Goal: Complete application form: Complete application form

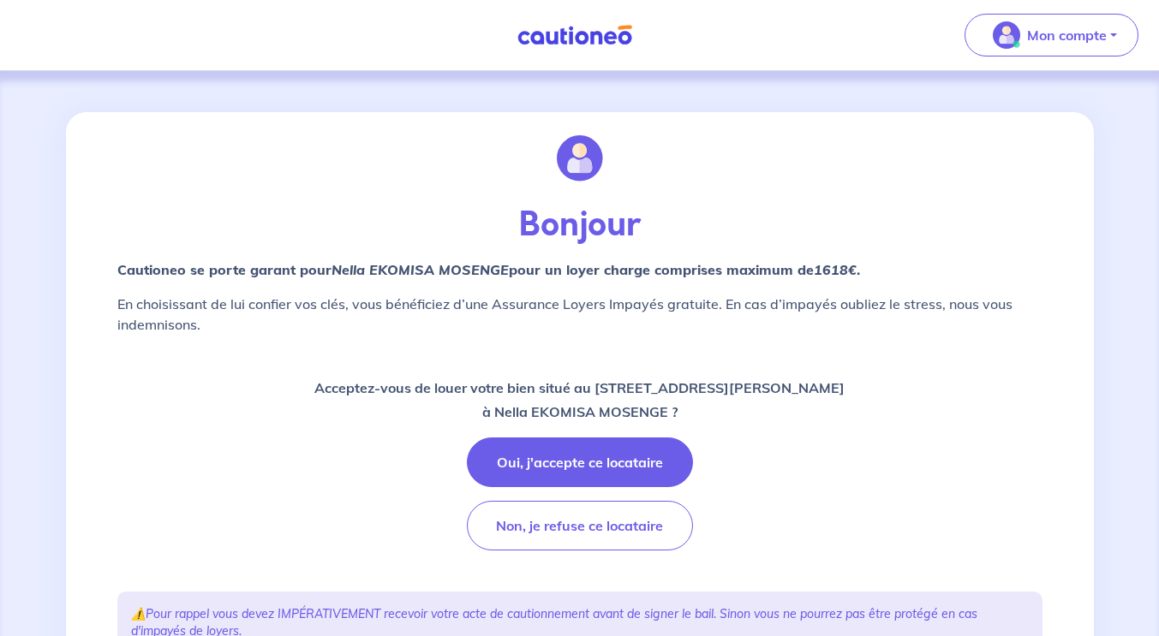
click at [612, 459] on button "Oui, j'accepte ce locataire" at bounding box center [580, 463] width 226 height 50
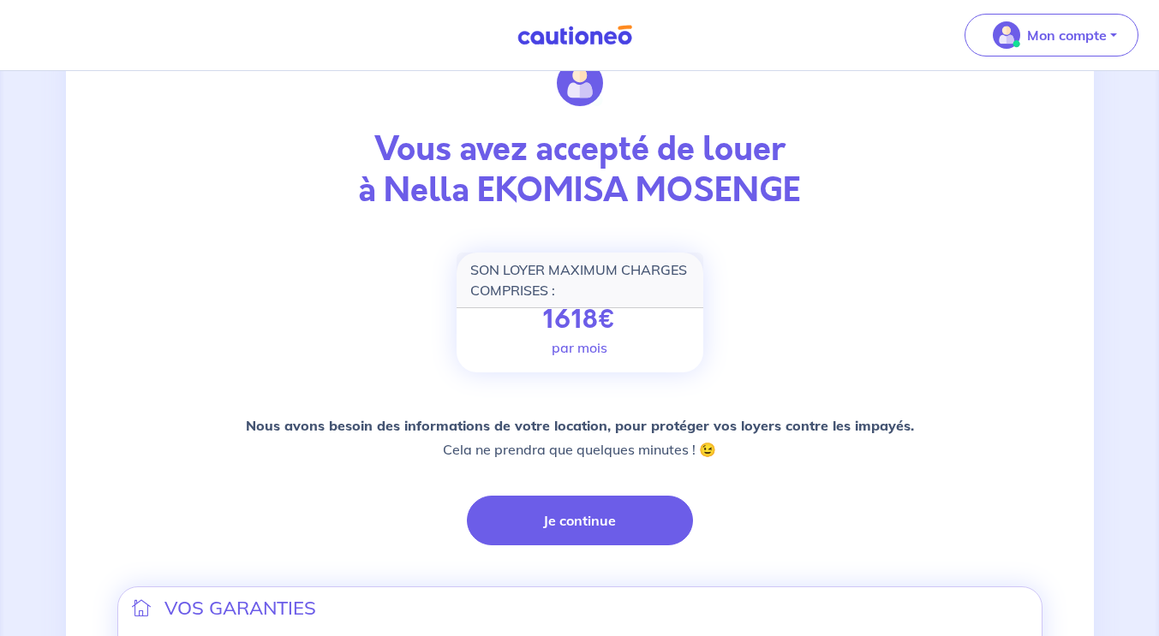
scroll to position [171, 0]
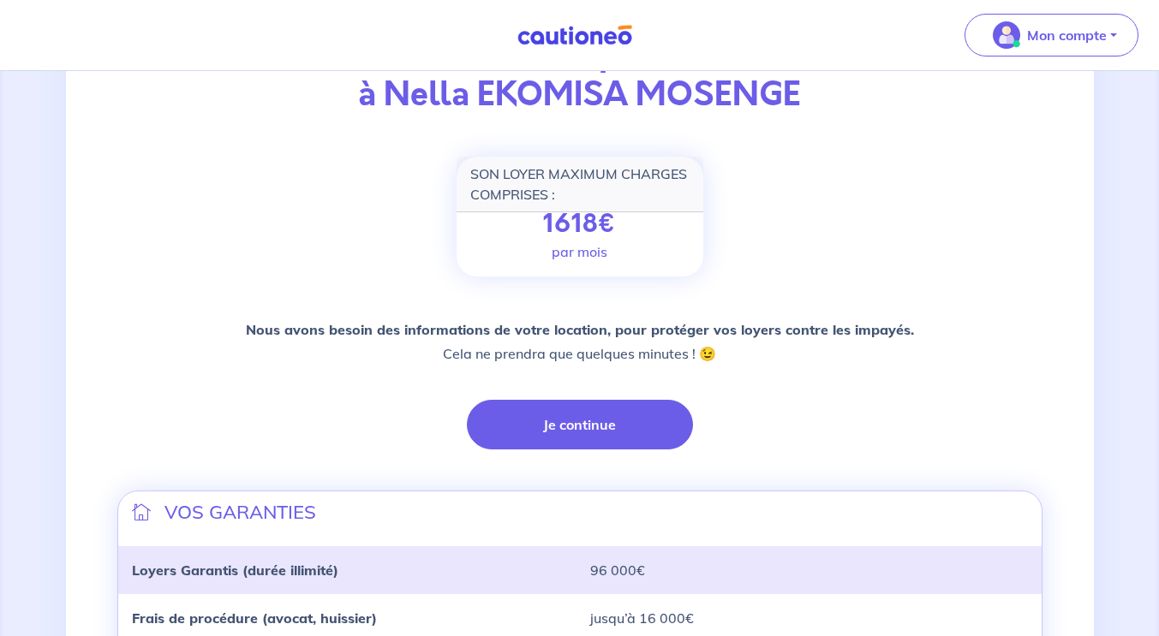
click at [595, 422] on button "Je continue" at bounding box center [580, 425] width 226 height 50
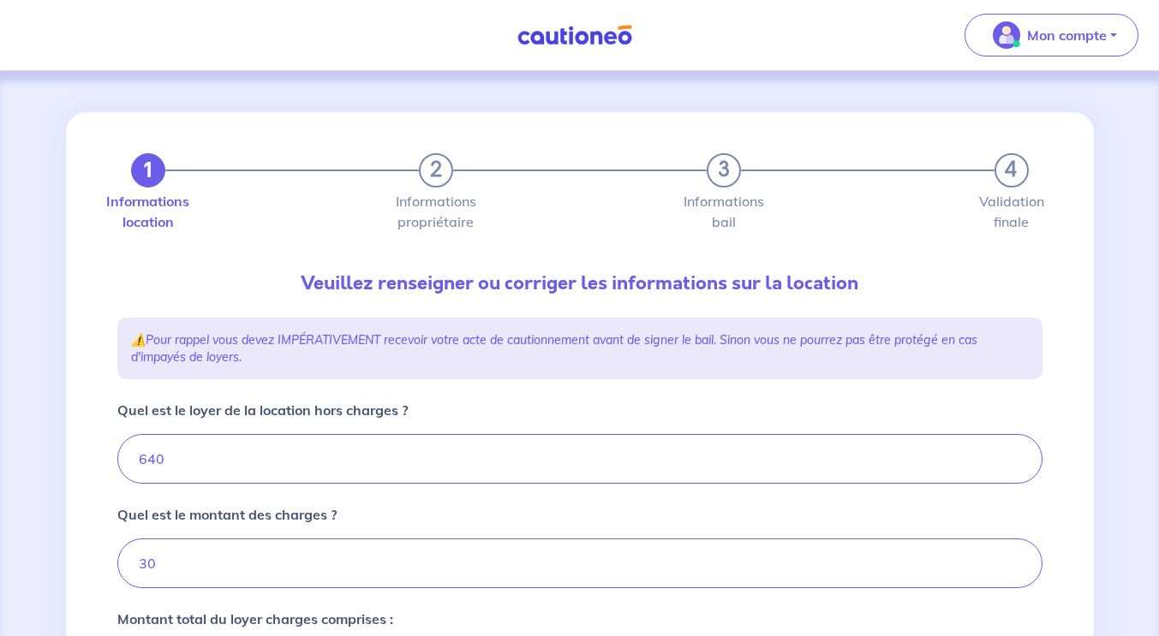
type input "670"
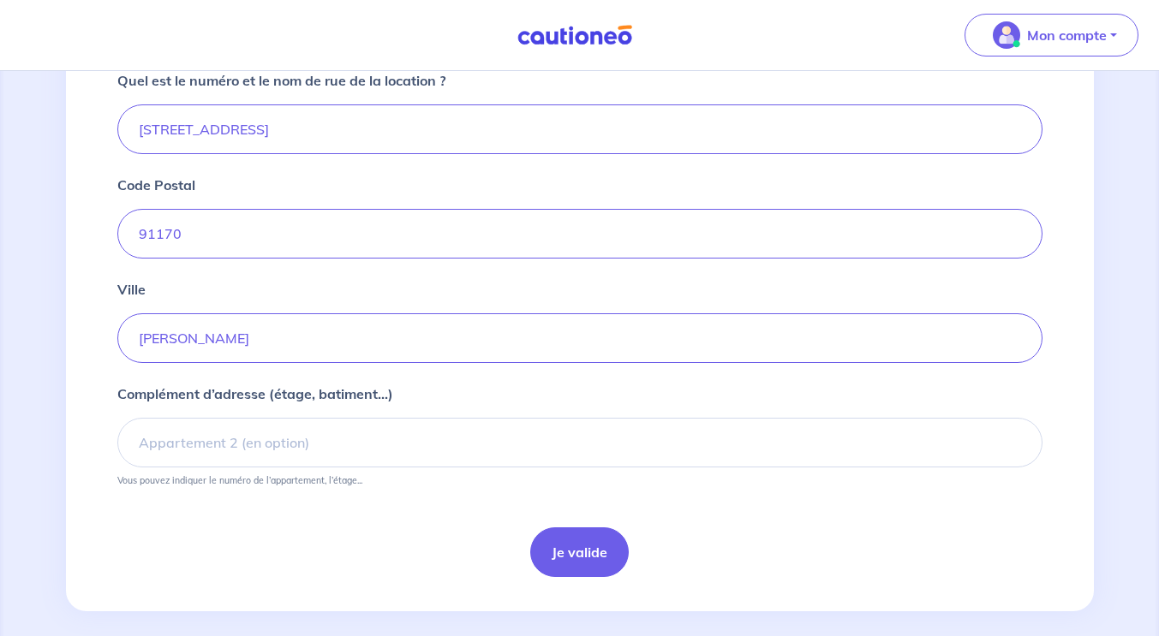
scroll to position [678, 0]
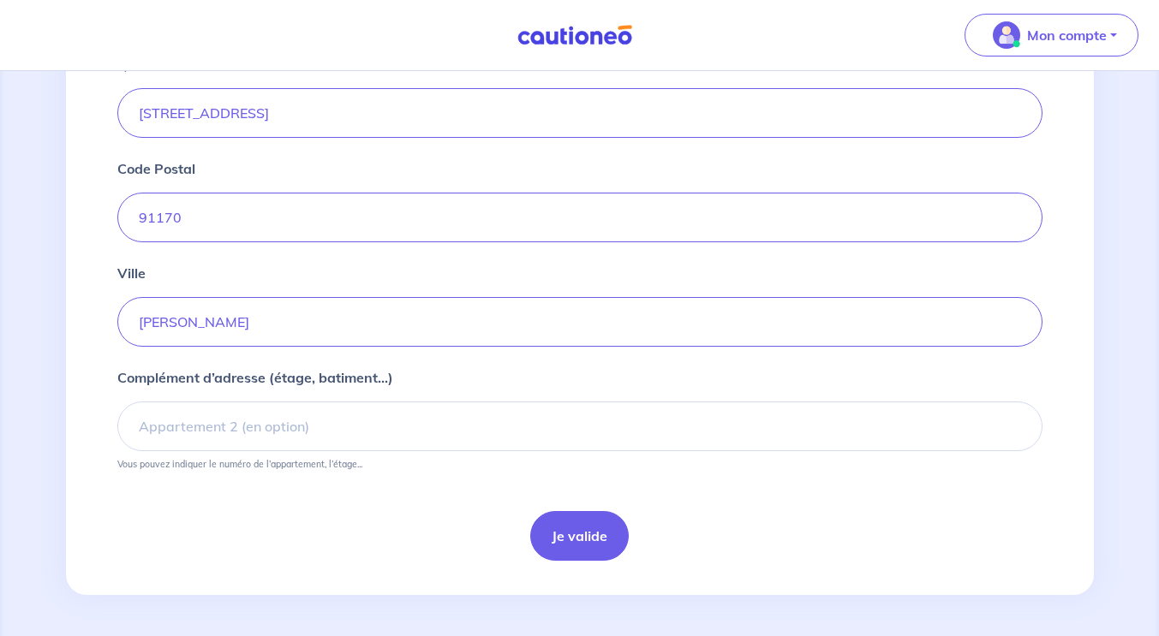
click at [597, 532] on button "Je valide" at bounding box center [579, 536] width 99 height 50
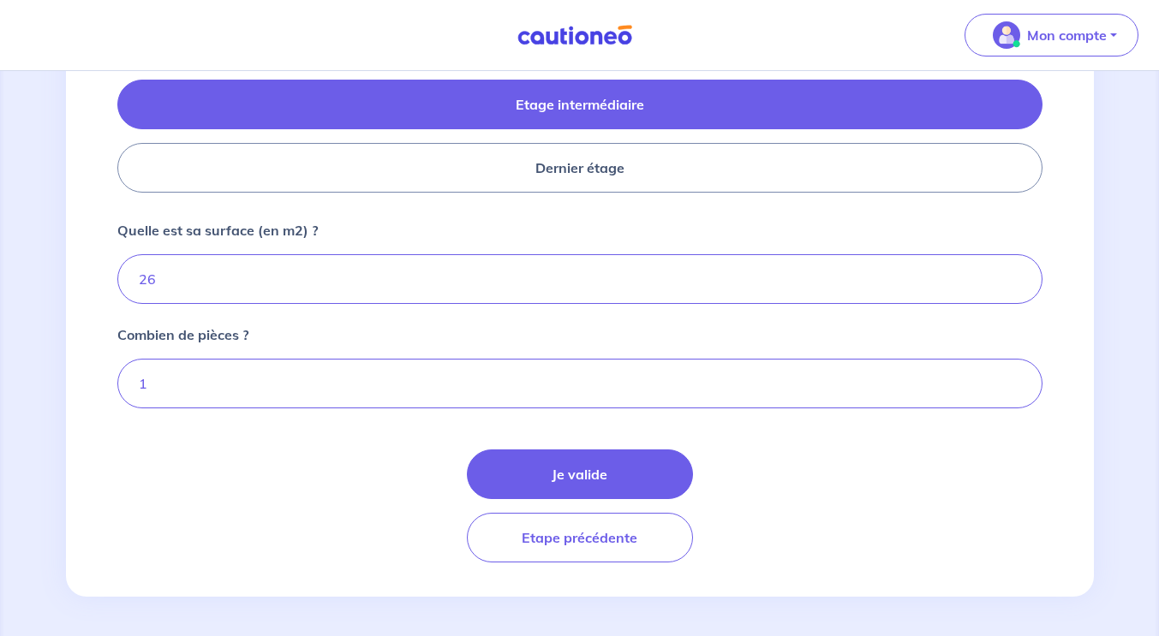
scroll to position [829, 0]
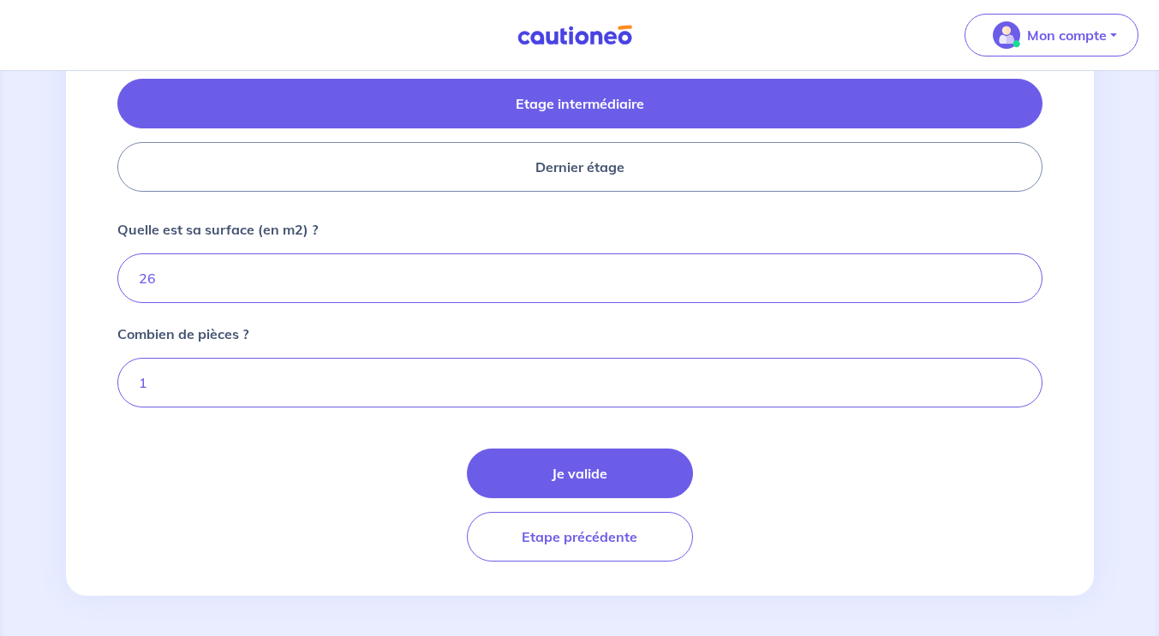
click at [585, 491] on button "Je valide" at bounding box center [580, 474] width 226 height 50
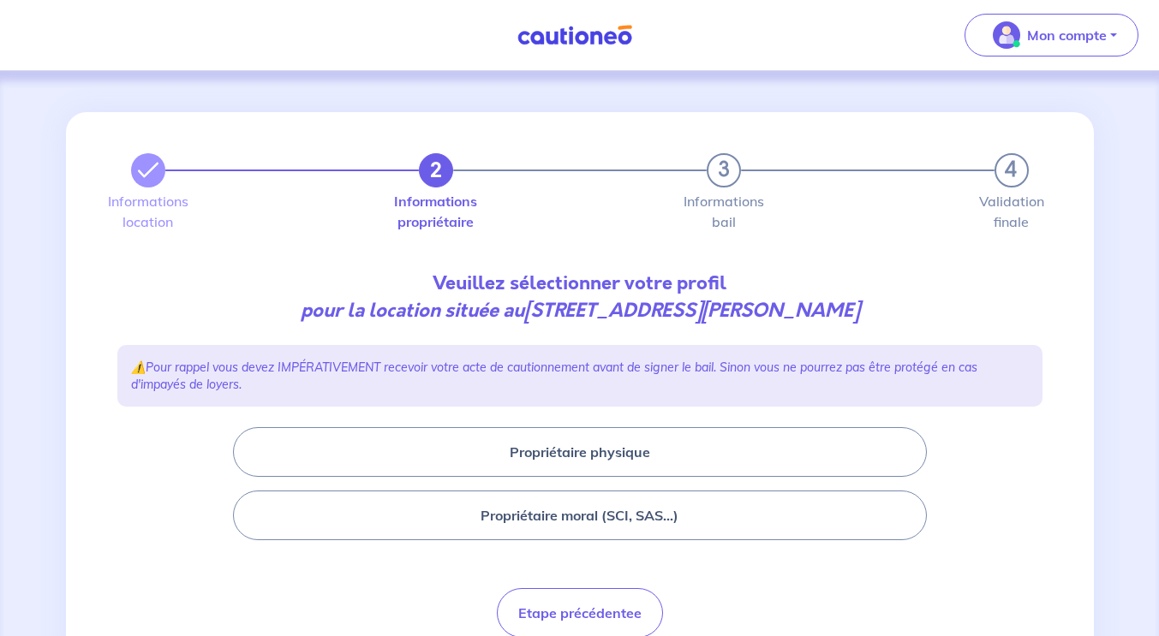
click at [591, 459] on button "Propriétaire physique" at bounding box center [580, 452] width 694 height 50
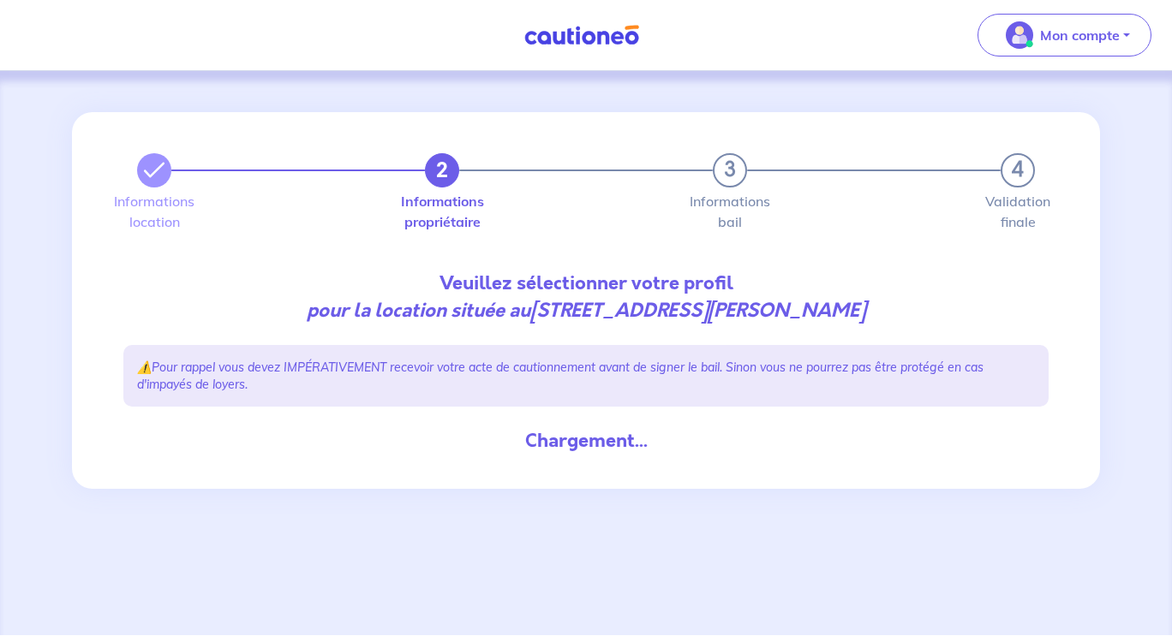
select select "FR"
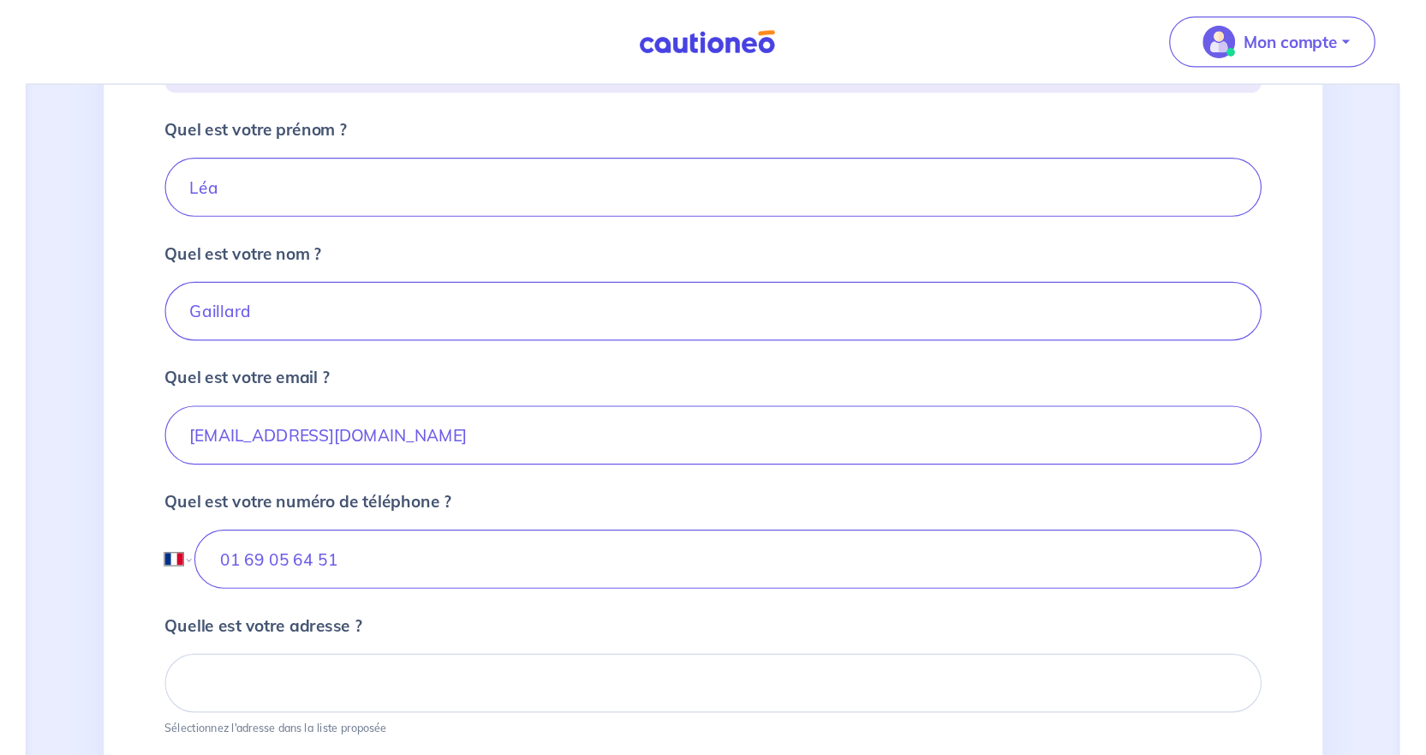
scroll to position [257, 0]
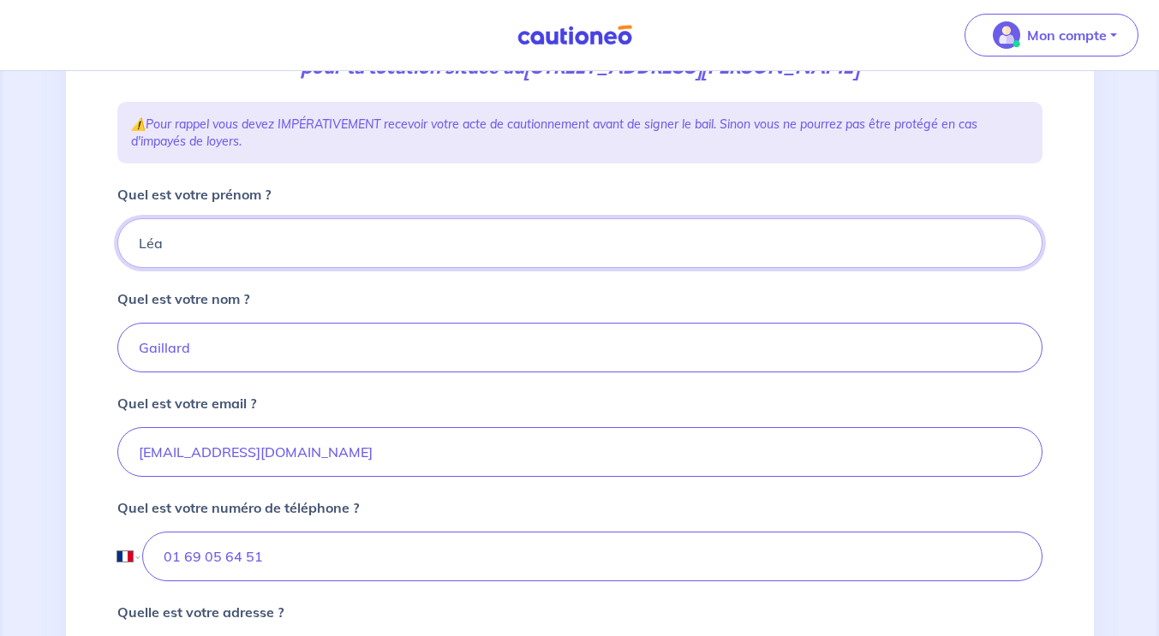
click at [227, 239] on input "Léa" at bounding box center [579, 243] width 925 height 50
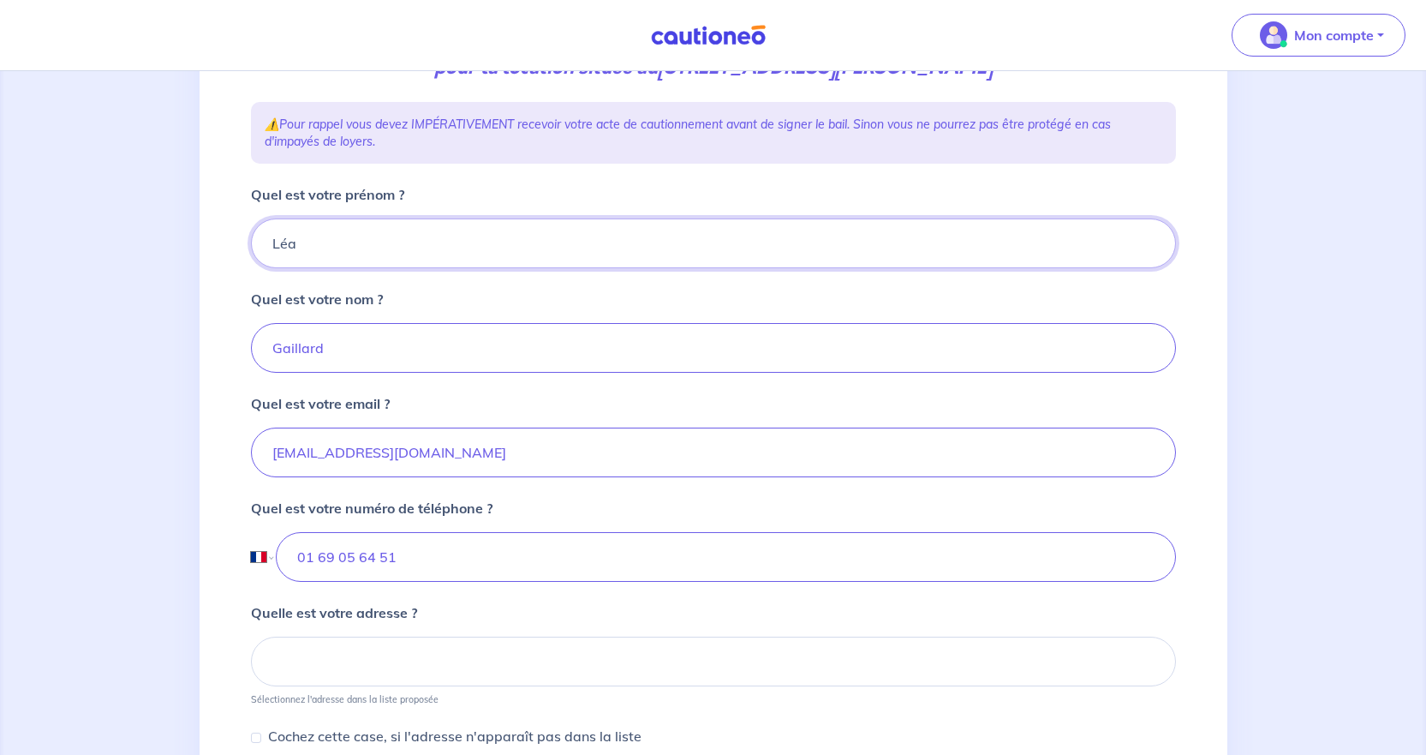
click at [373, 260] on input "Léa" at bounding box center [713, 243] width 925 height 50
type input "nicolas"
click at [332, 354] on input "Gaillard" at bounding box center [713, 348] width 925 height 50
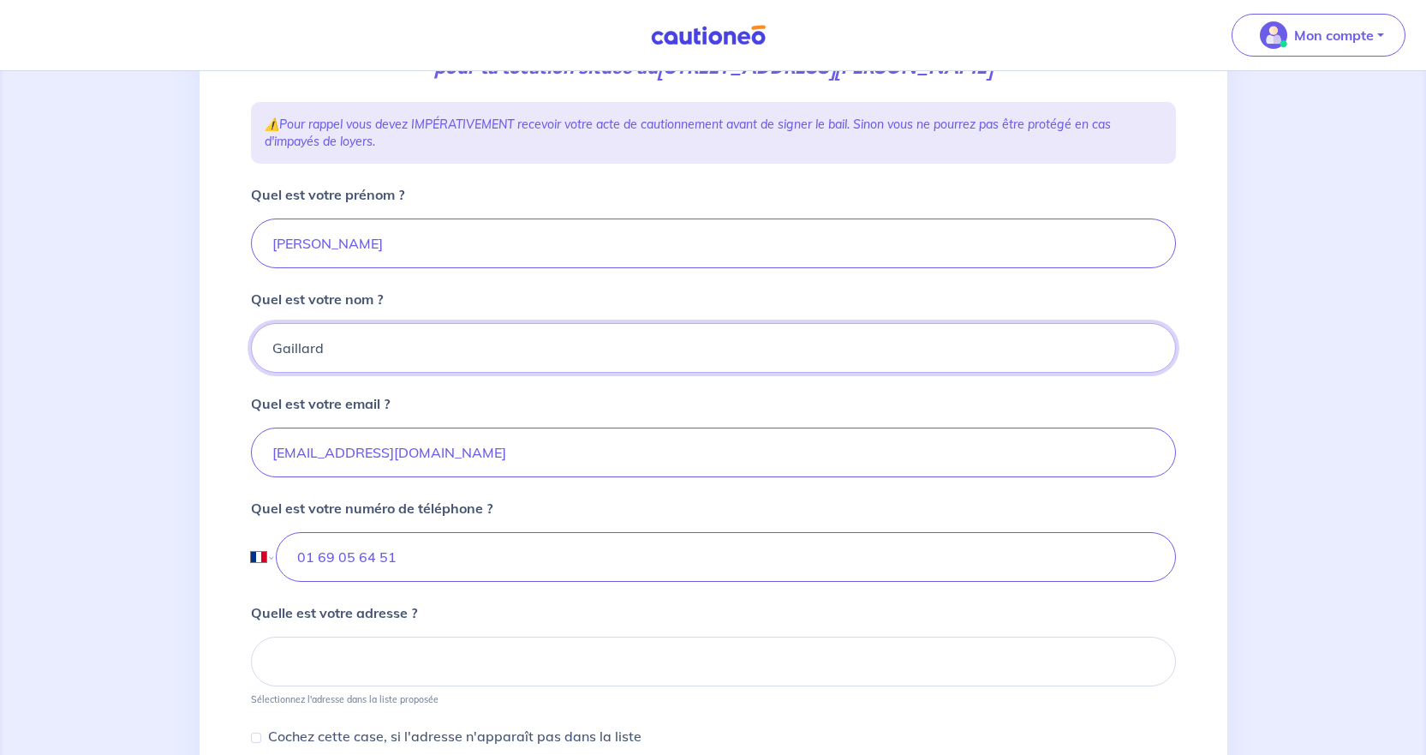
click at [332, 354] on input "Gaillard" at bounding box center [713, 348] width 925 height 50
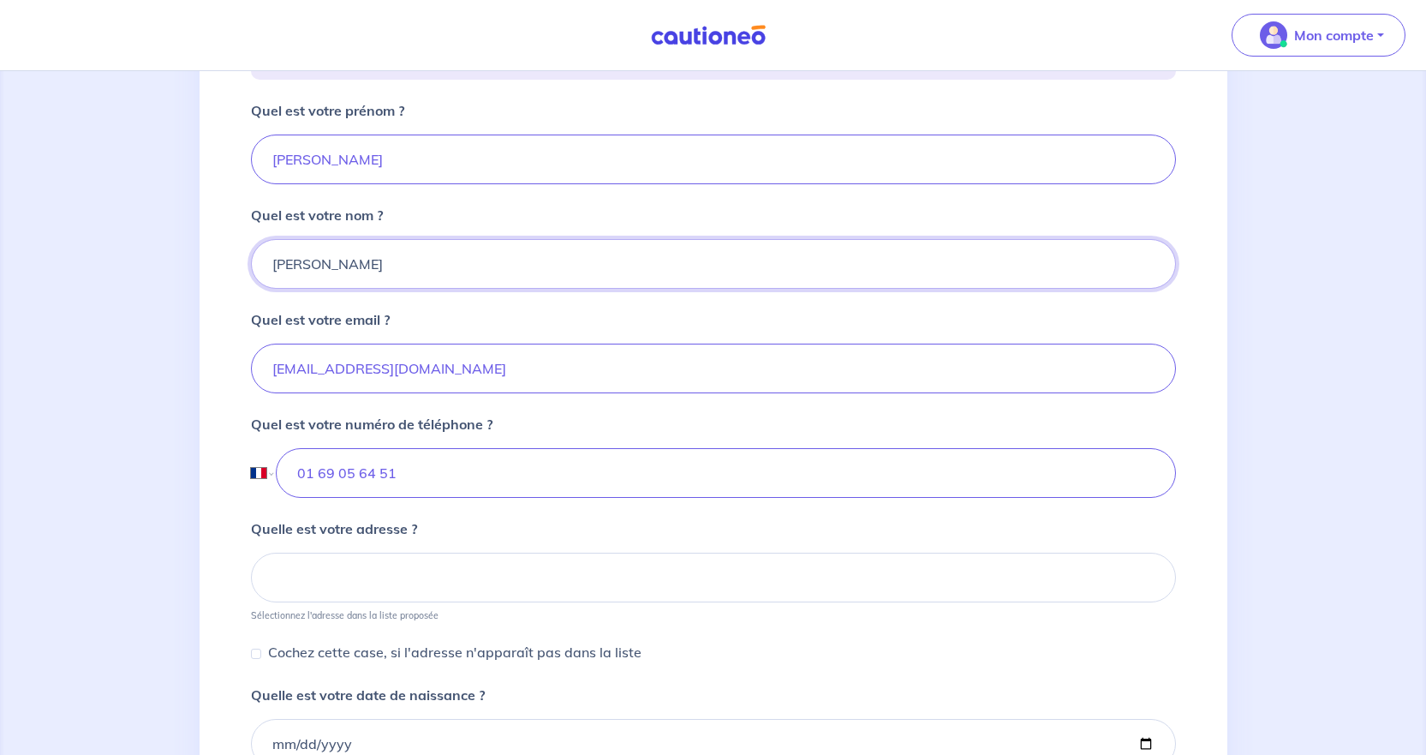
scroll to position [343, 0]
type input "vidal"
click at [330, 369] on input "lgaillard@laforet.com" at bounding box center [713, 367] width 925 height 50
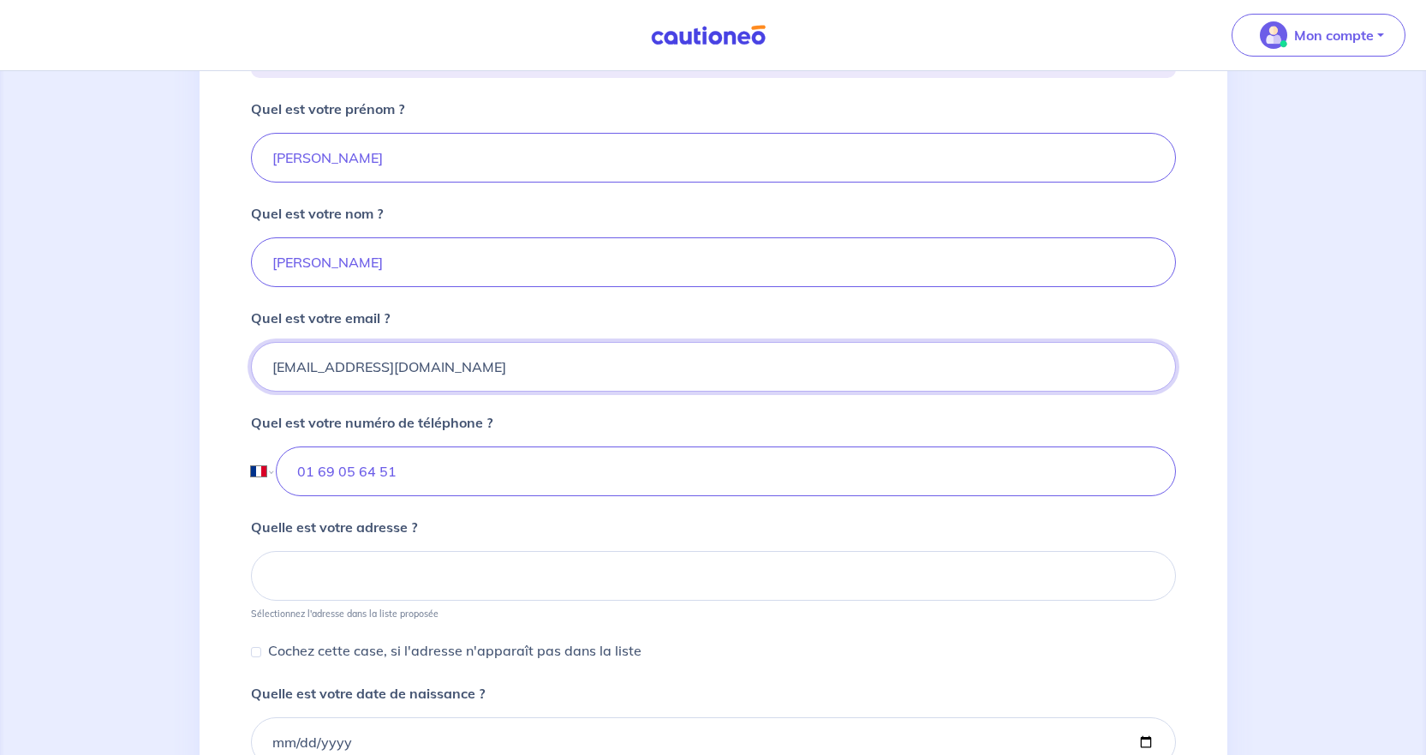
click at [306, 367] on input "lgaillard@laforet.com" at bounding box center [713, 367] width 925 height 50
paste input "vidal.evry@gmail"
type input "vidal.evry@gmail.com"
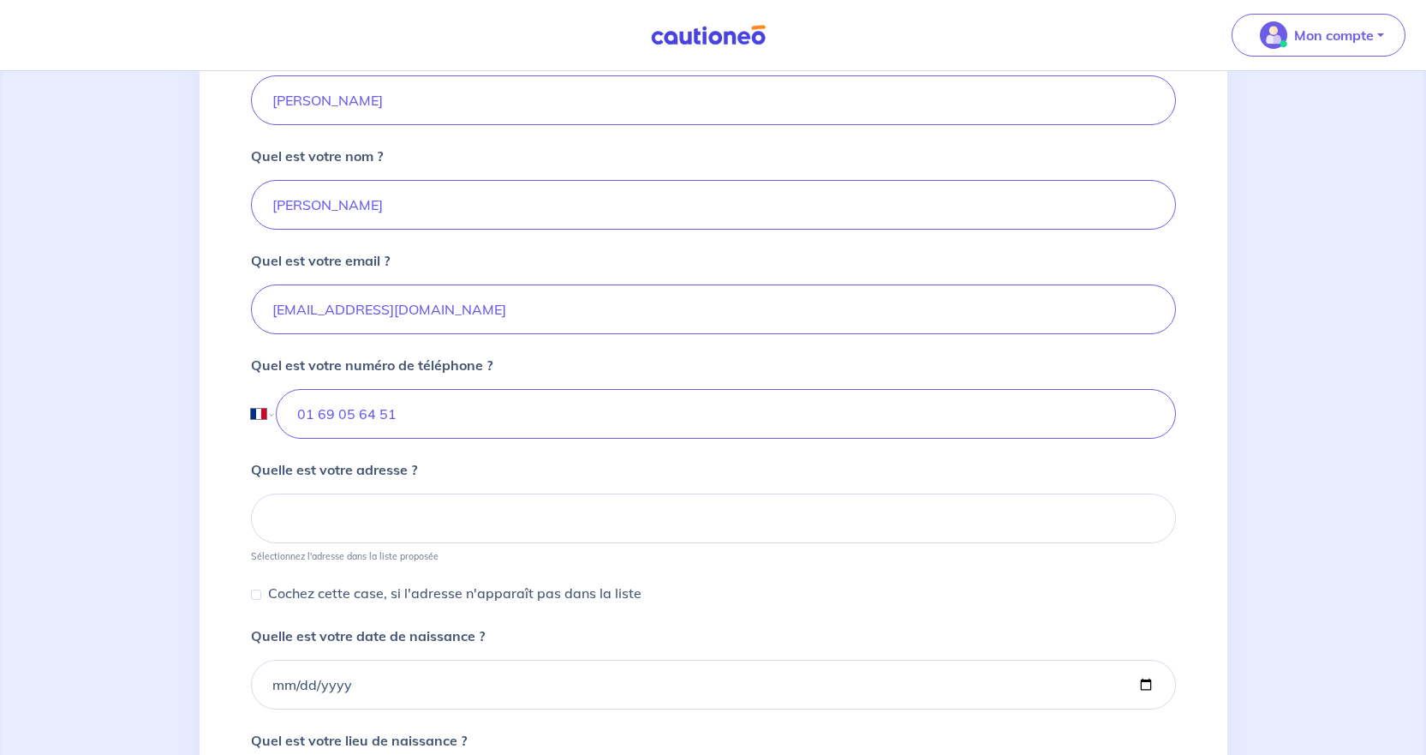
scroll to position [428, 0]
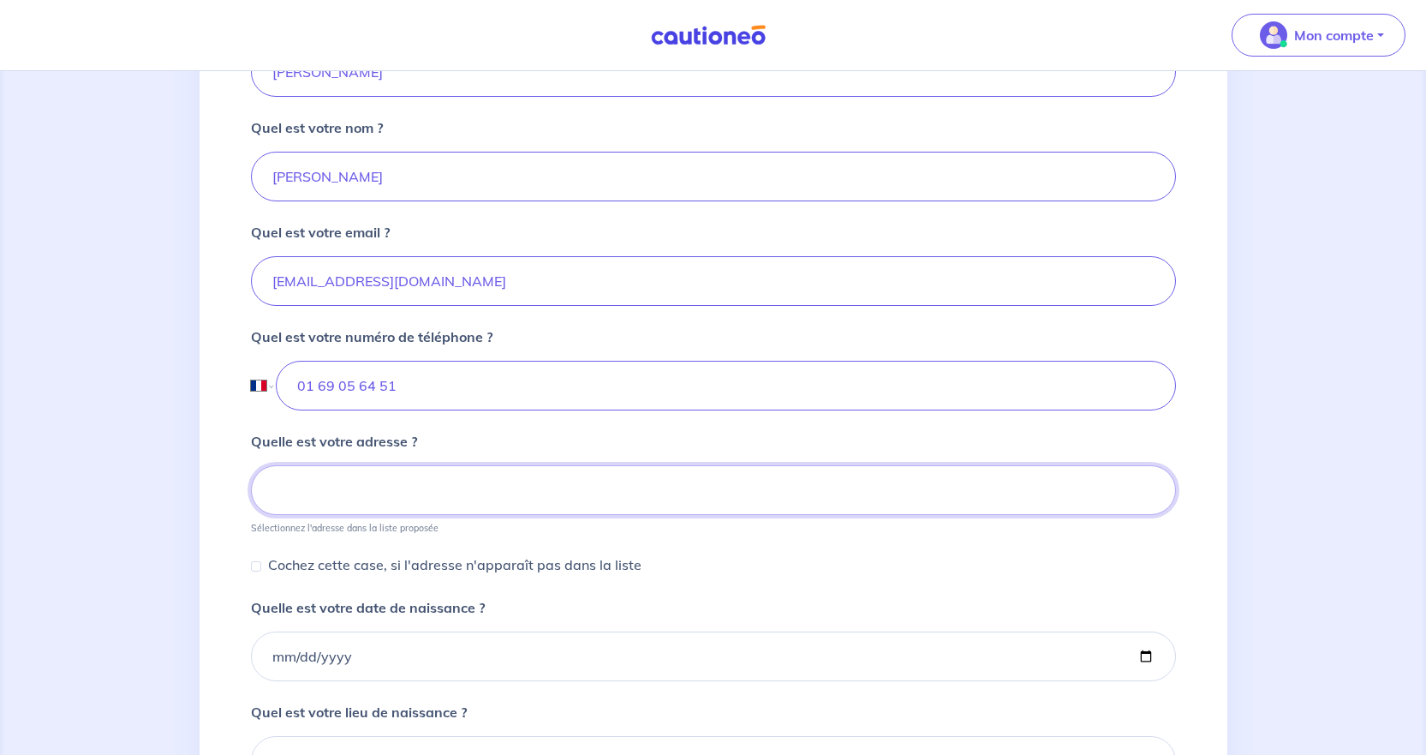
click at [327, 480] on input at bounding box center [713, 490] width 925 height 50
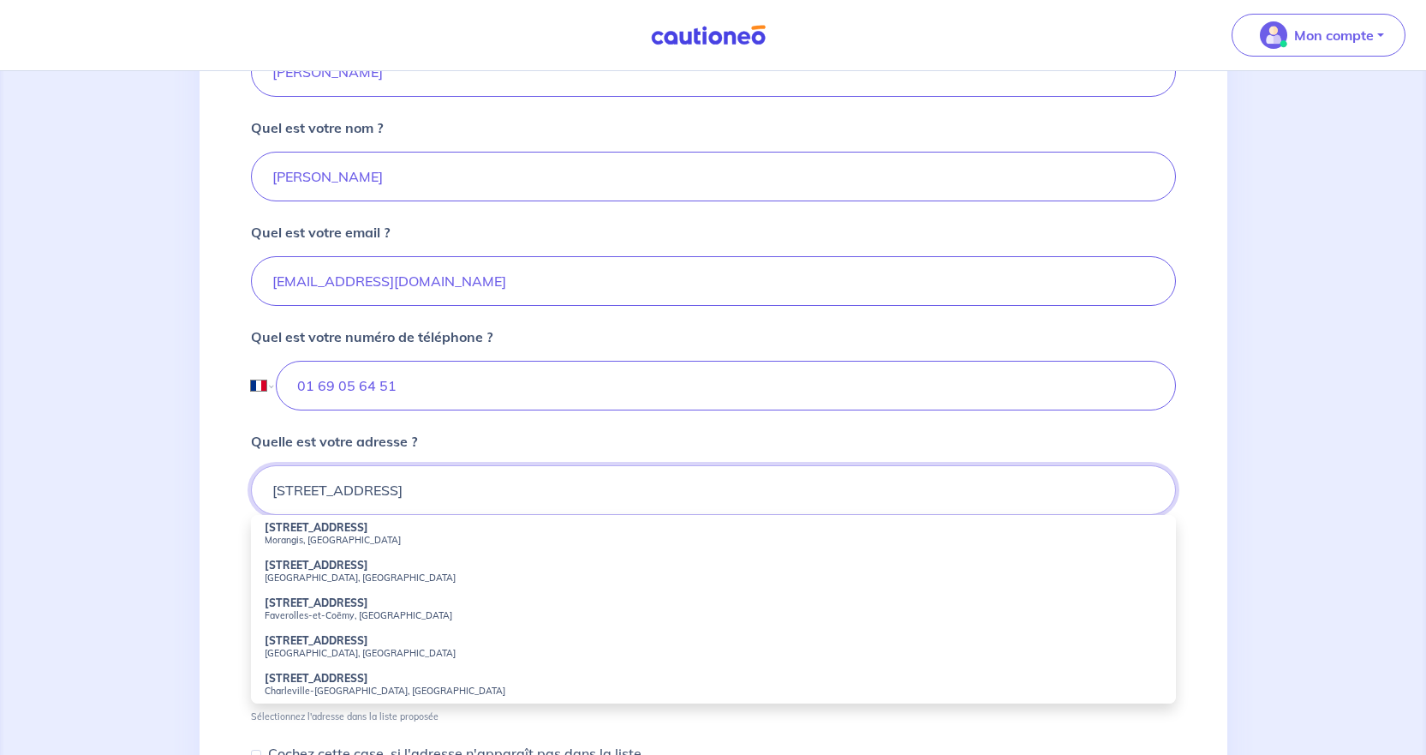
type input "2 rue de Savigny"
click at [218, 519] on div "2 3 4 Informations location Informations propriétaire Informations bail Validat…" at bounding box center [714, 423] width 1028 height 1479
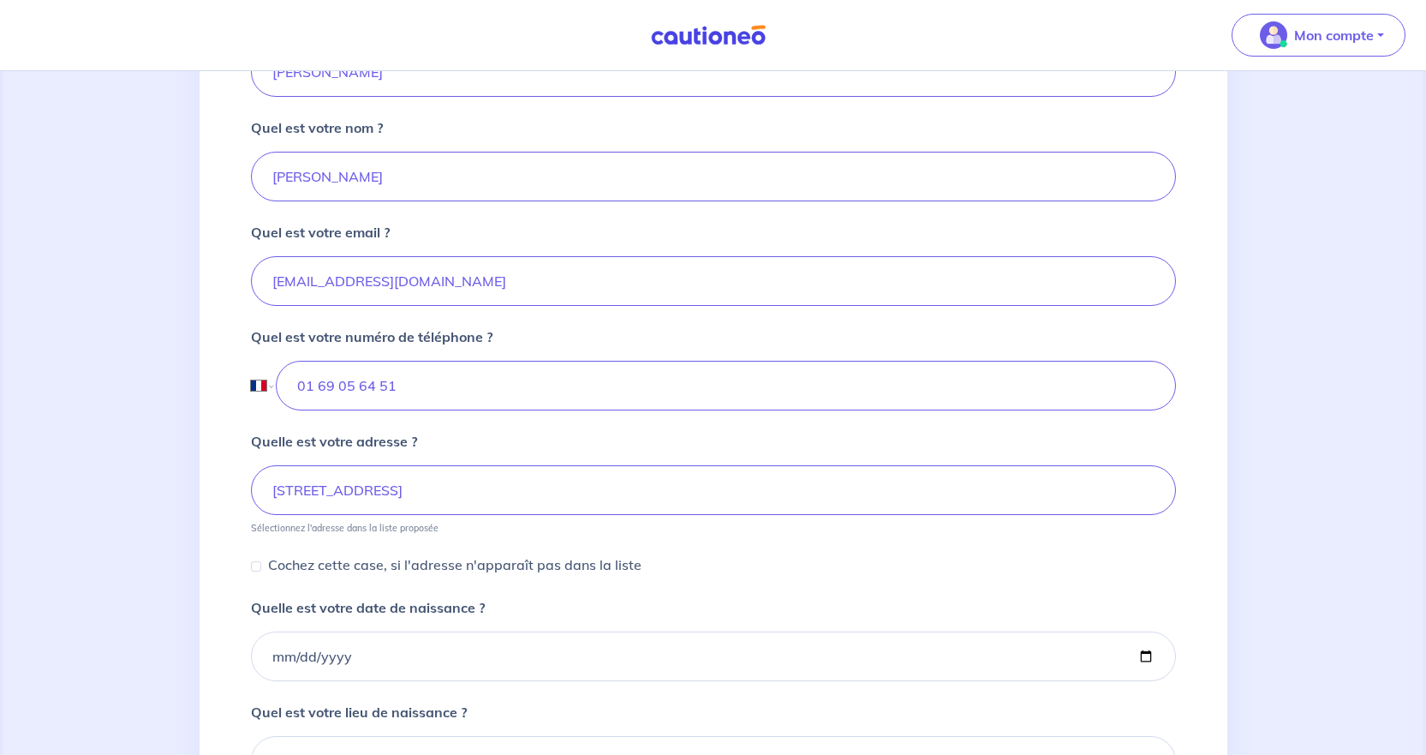
click at [369, 565] on p "Cochez cette case, si l'adresse n'apparaît pas dans la liste" at bounding box center [454, 564] width 373 height 21
click at [261, 565] on input "Cochez cette case, si l'adresse n'apparaît pas dans la liste" at bounding box center [256, 566] width 10 height 10
checkbox input "true"
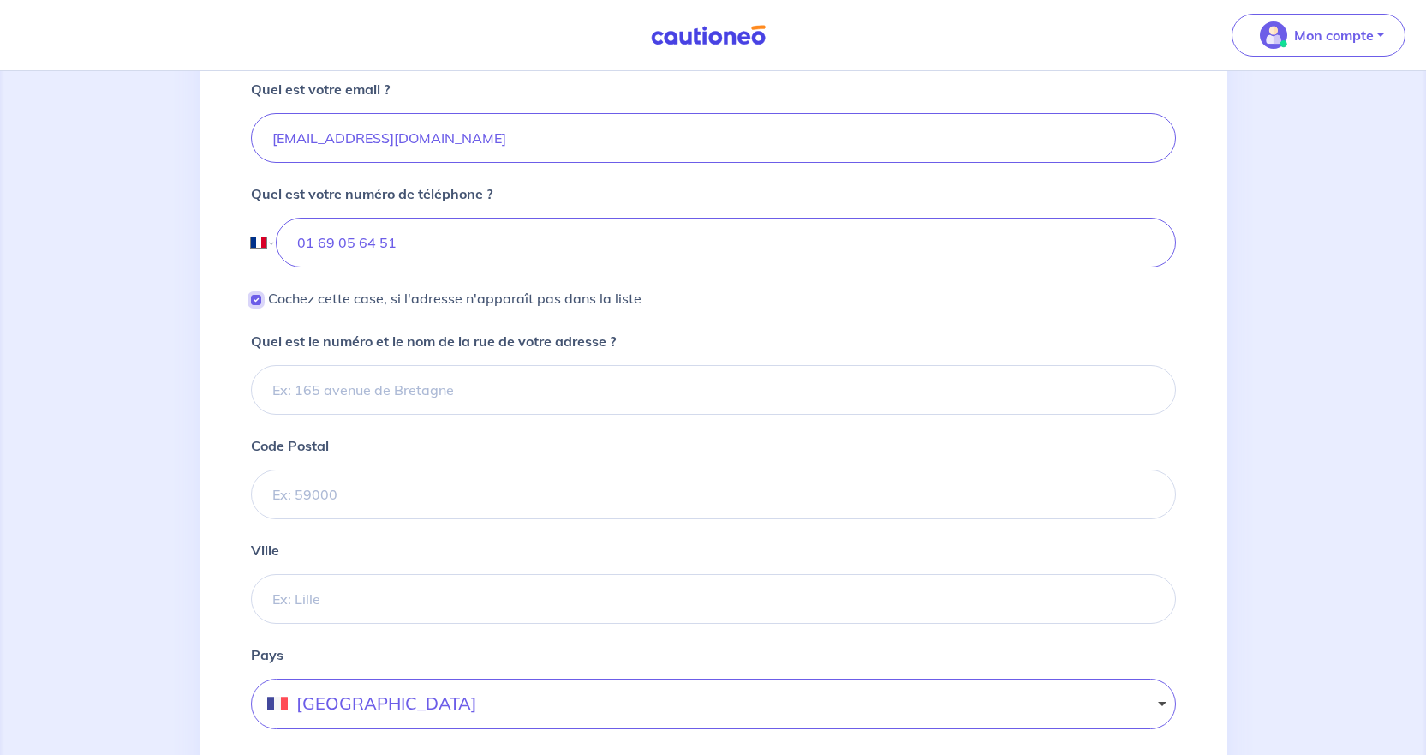
scroll to position [600, 0]
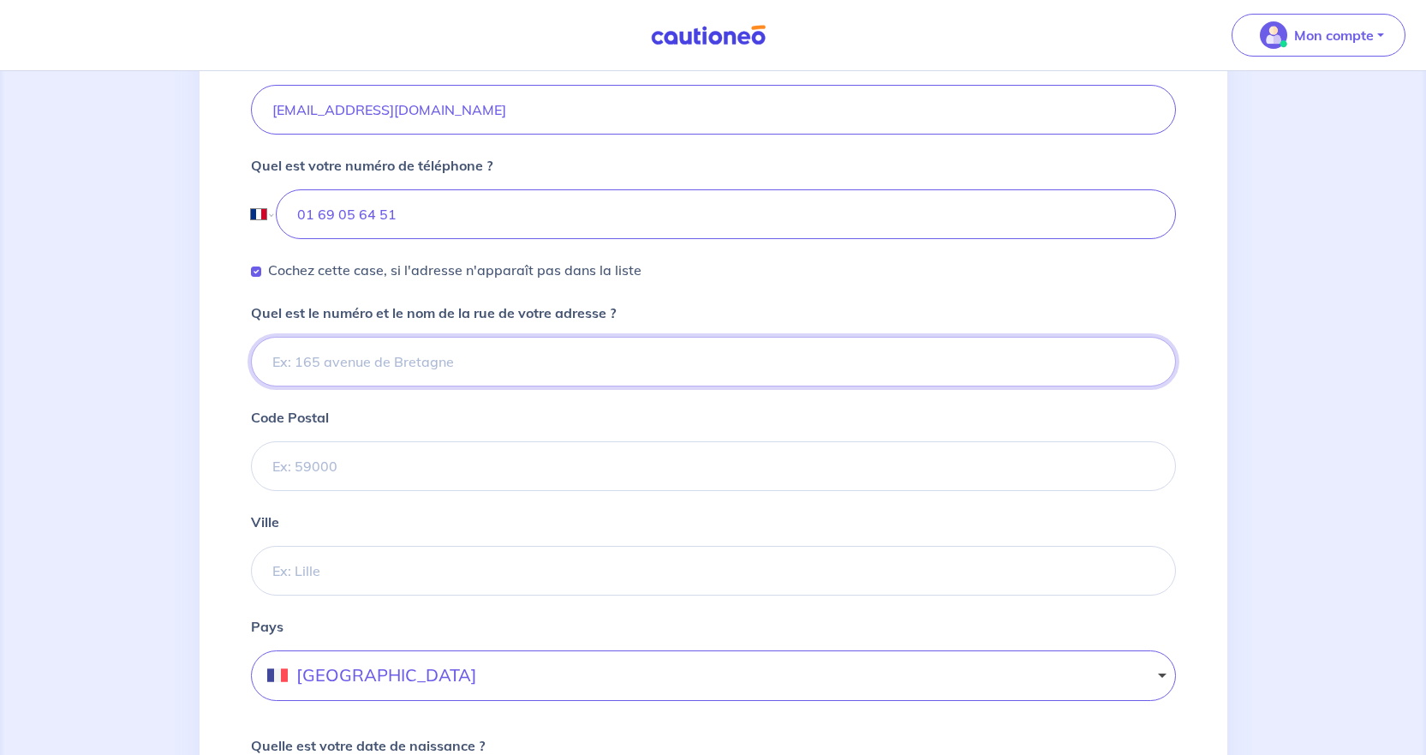
click at [329, 374] on input "Quel est le numéro et le nom de la rue de votre adresse ?" at bounding box center [713, 362] width 925 height 50
type input "2 RUE DE SAVIGNY"
click at [358, 463] on input "Code Postal" at bounding box center [713, 466] width 925 height 50
type input "91170"
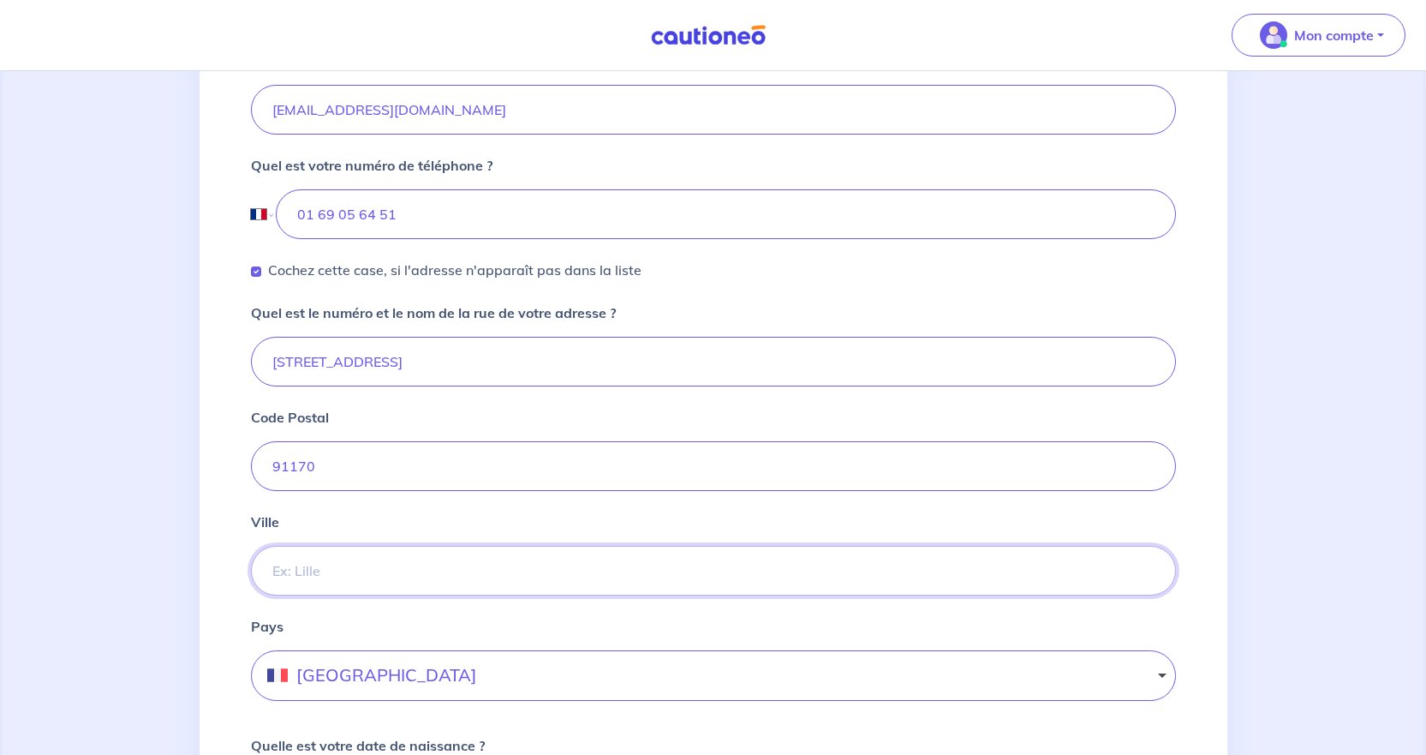
click at [334, 565] on input "Ville" at bounding box center [713, 571] width 925 height 50
type input "Viry-Châtillon"
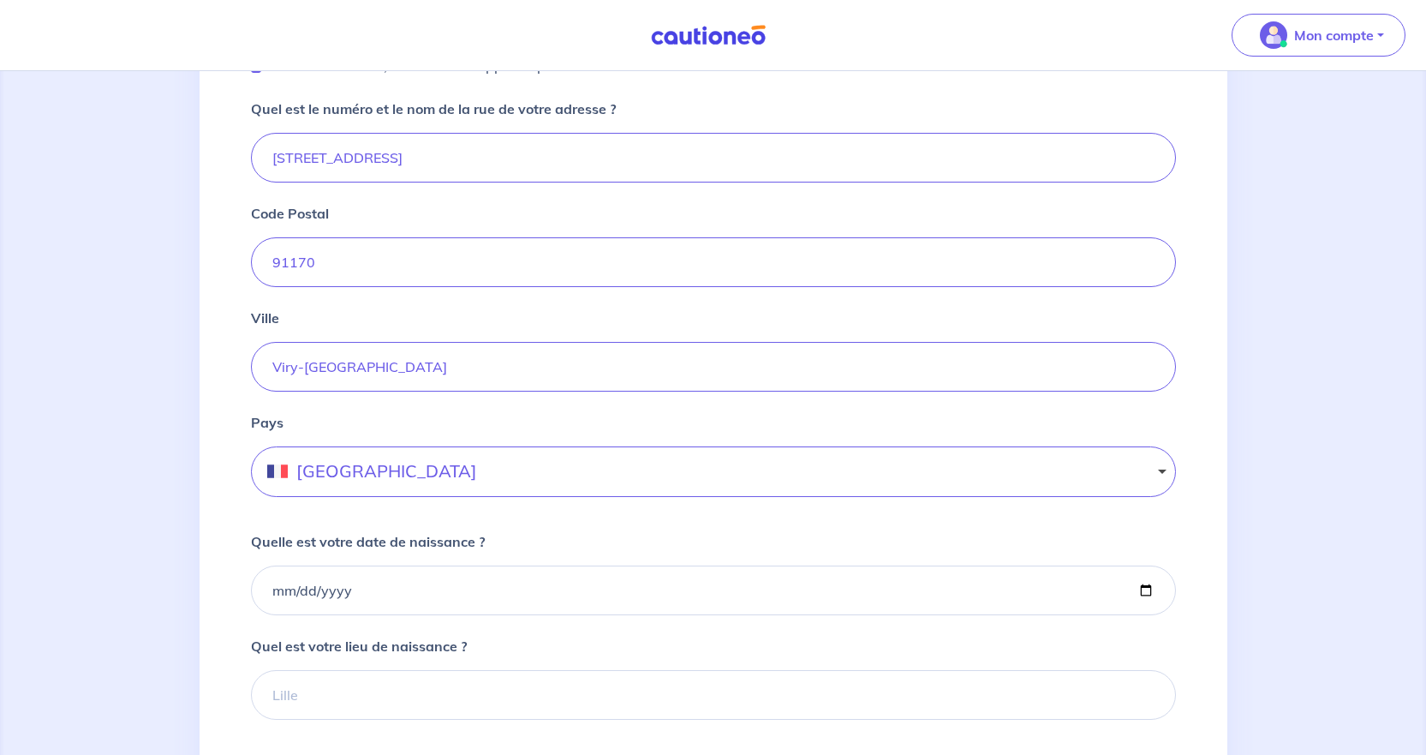
scroll to position [857, 0]
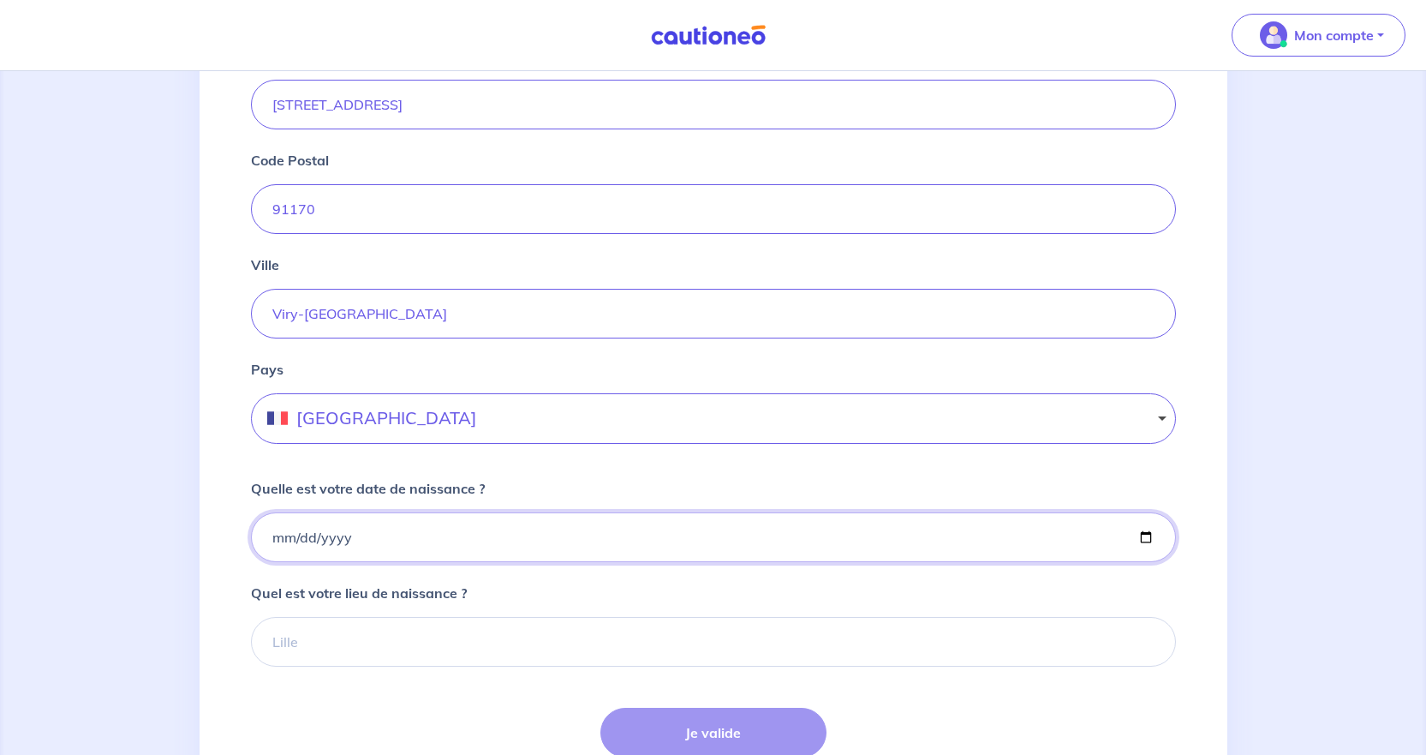
click at [338, 545] on input "Quelle est votre date de naissance ?" at bounding box center [713, 537] width 925 height 50
click at [277, 537] on input "Quelle est votre date de naissance ?" at bounding box center [713, 537] width 925 height 50
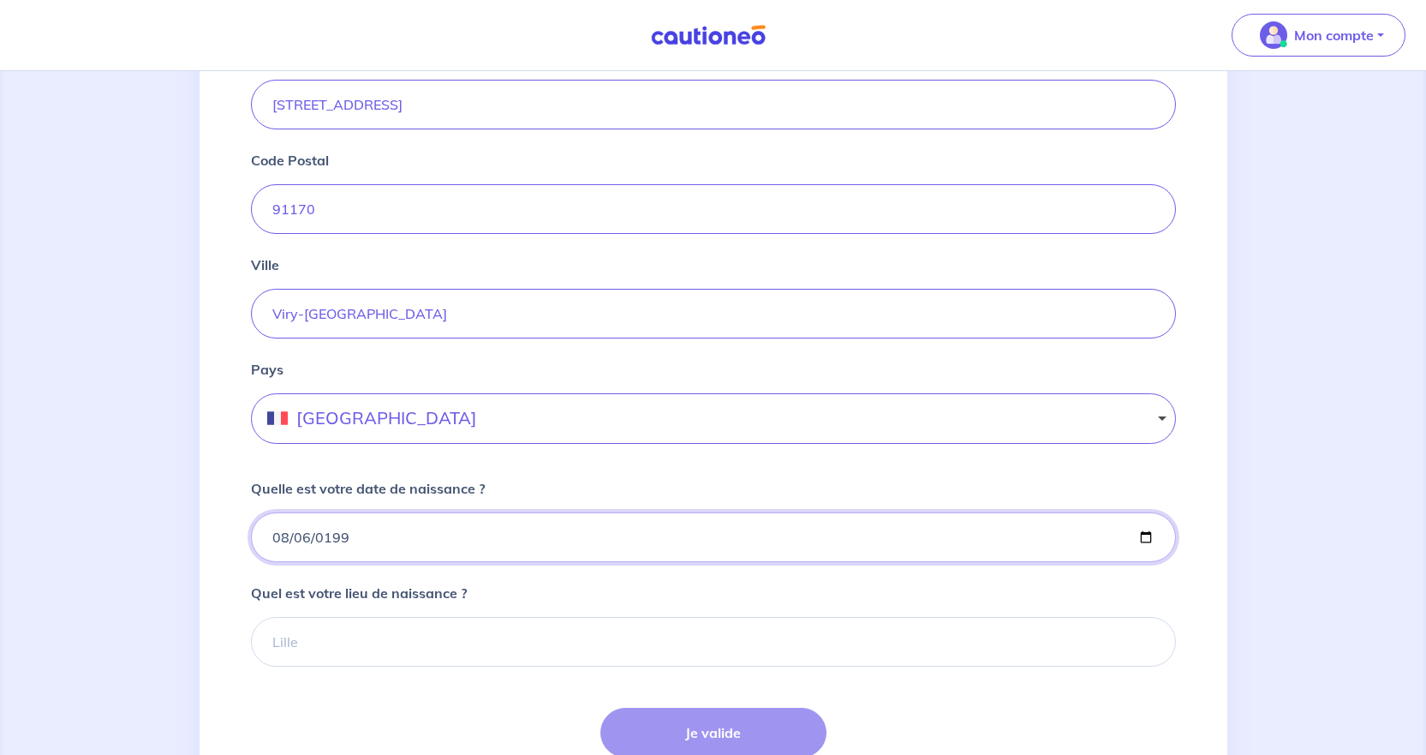
type input "1991-08-06"
click at [319, 636] on input "Quel est votre lieu de naissance ?" at bounding box center [713, 642] width 925 height 50
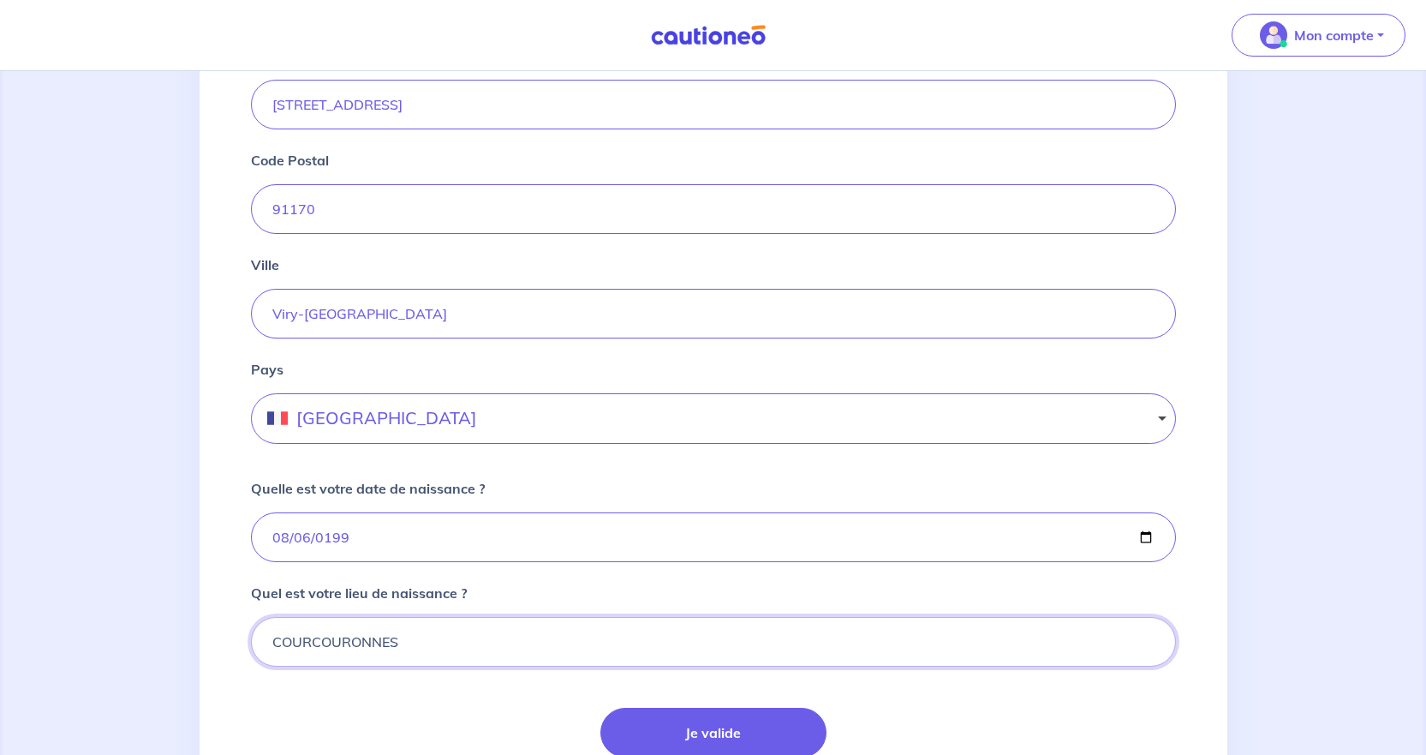
type input "COURCOURONNES"
click at [751, 636] on button "Je valide" at bounding box center [713, 733] width 226 height 50
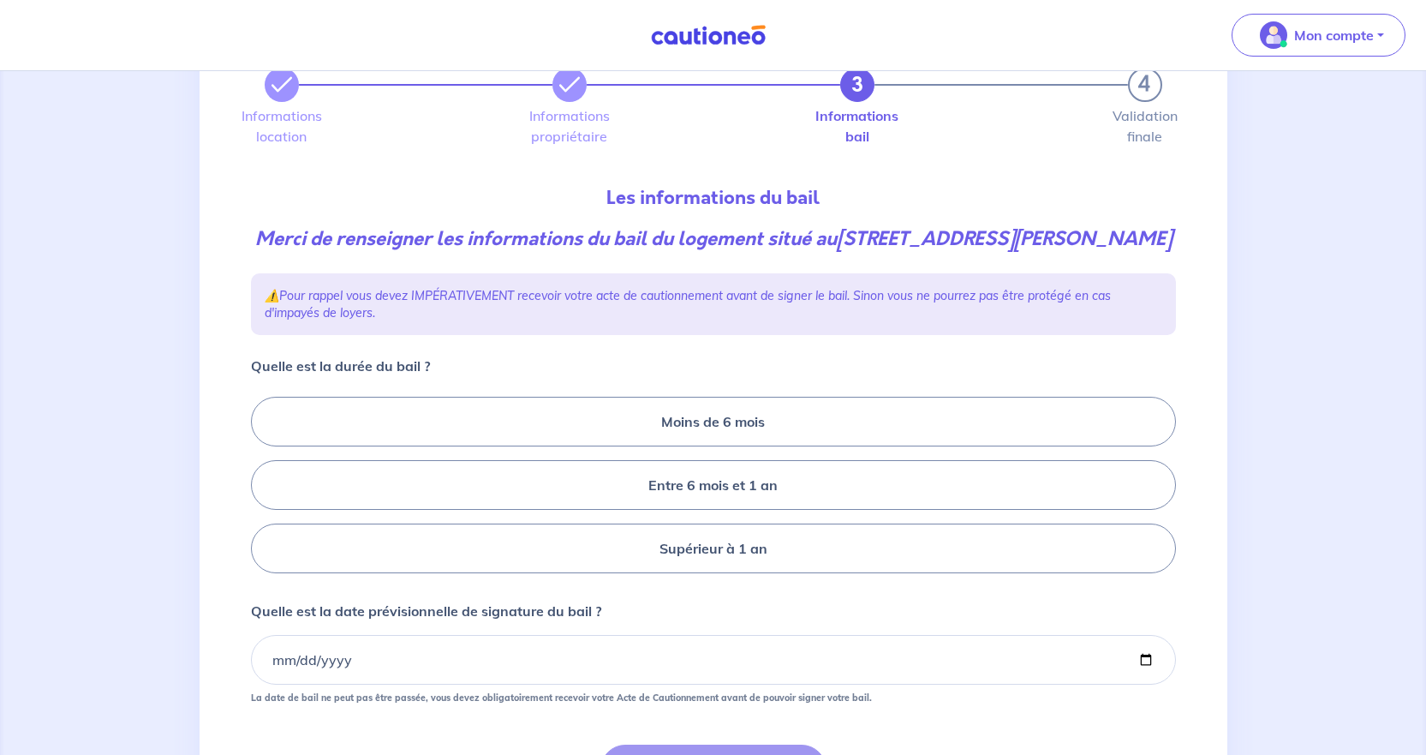
scroll to position [171, 0]
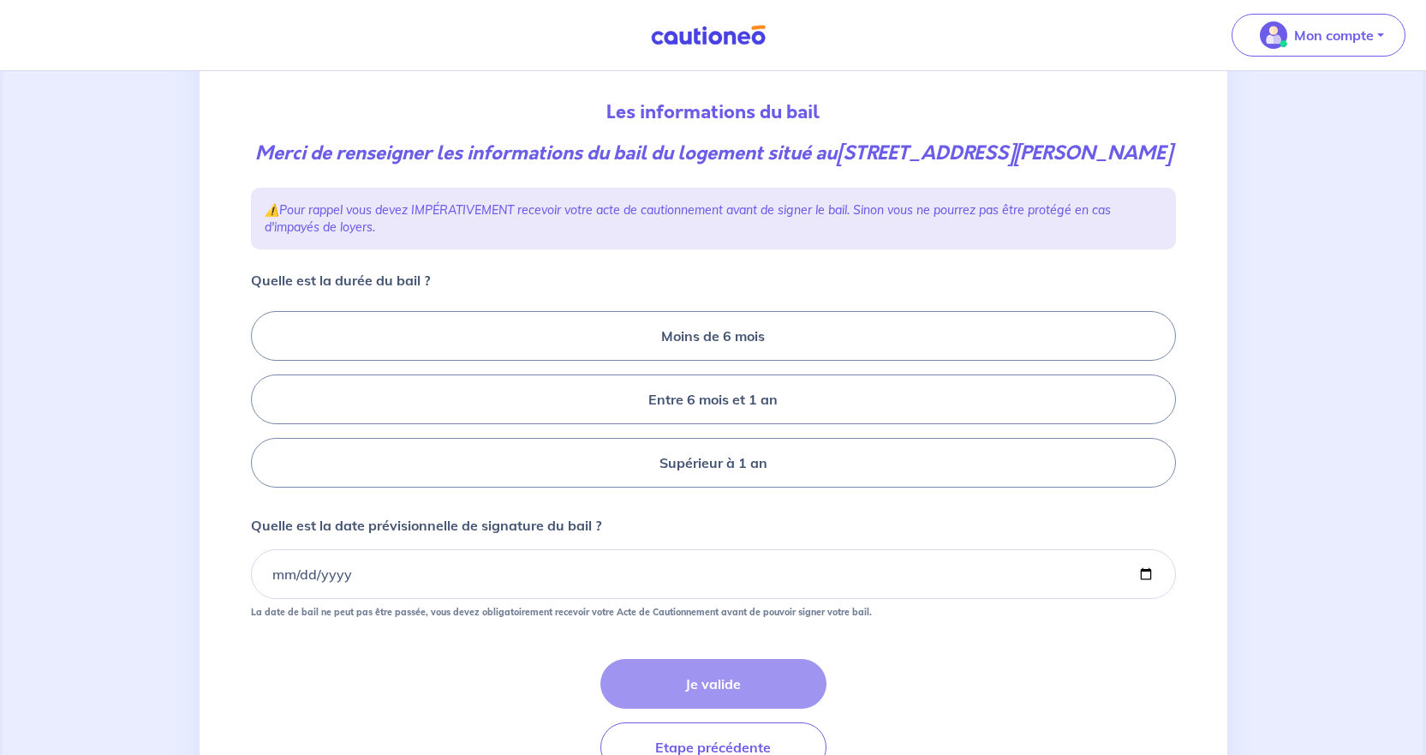
click at [712, 487] on label "Supérieur à 1 an" at bounding box center [713, 463] width 925 height 50
click at [262, 405] on input "Supérieur à 1 an" at bounding box center [256, 399] width 11 height 11
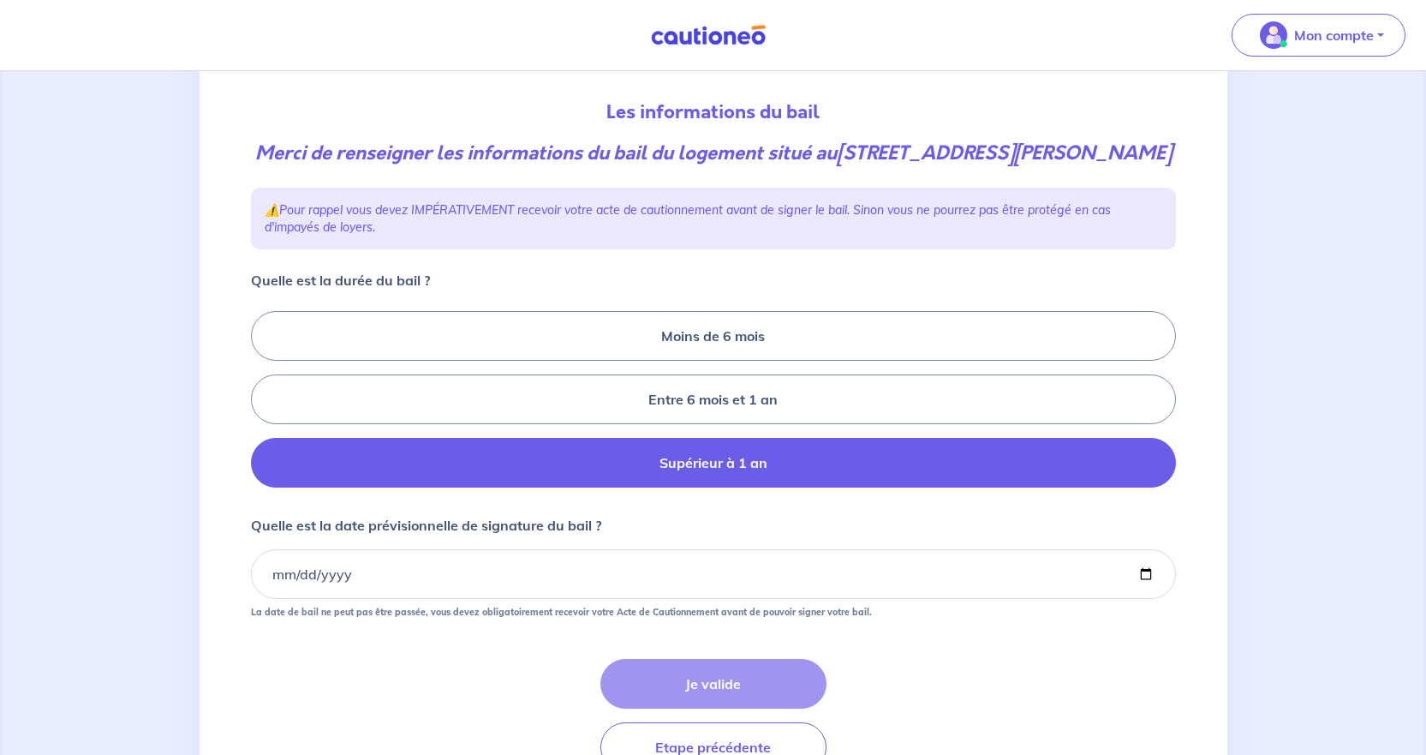
radio input "true"
click at [400, 599] on input "Quelle est la date prévisionnelle de signature du bail ?" at bounding box center [713, 574] width 925 height 50
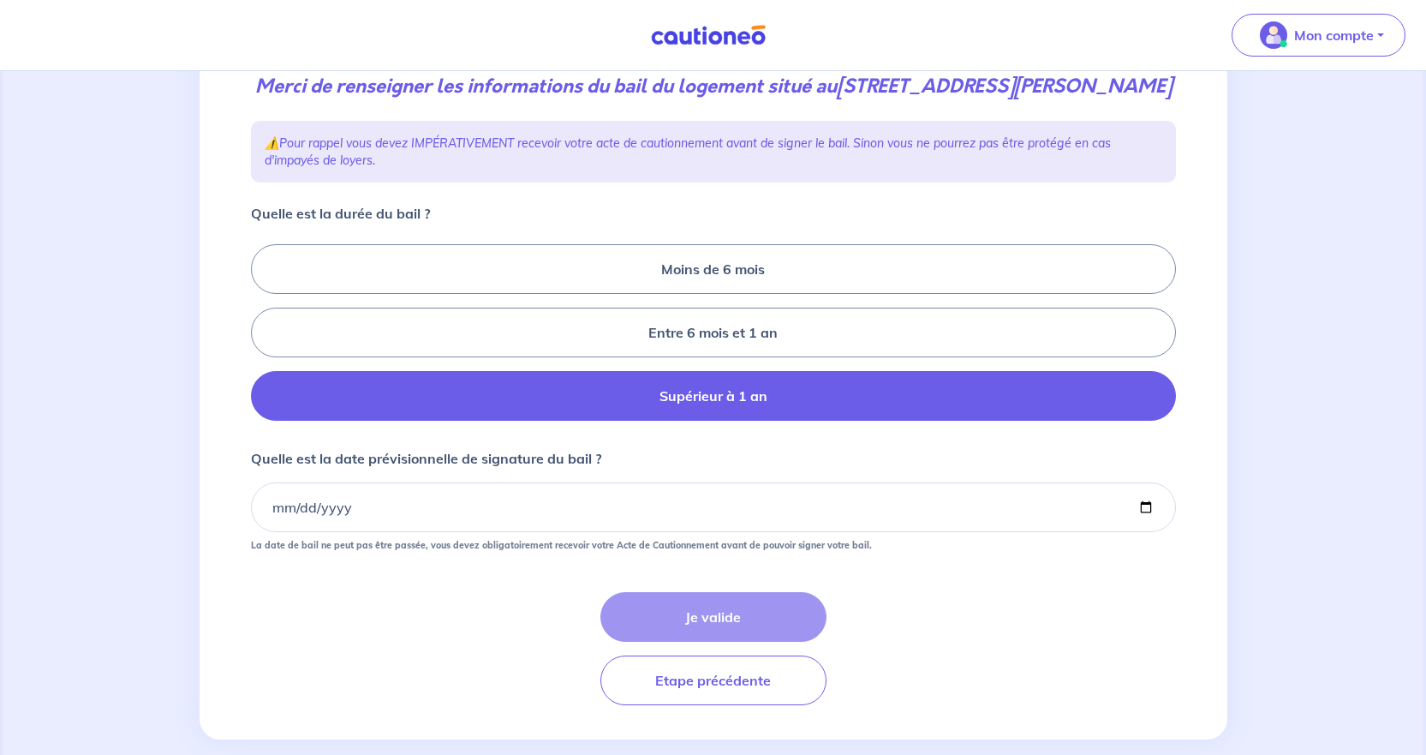
scroll to position [257, 0]
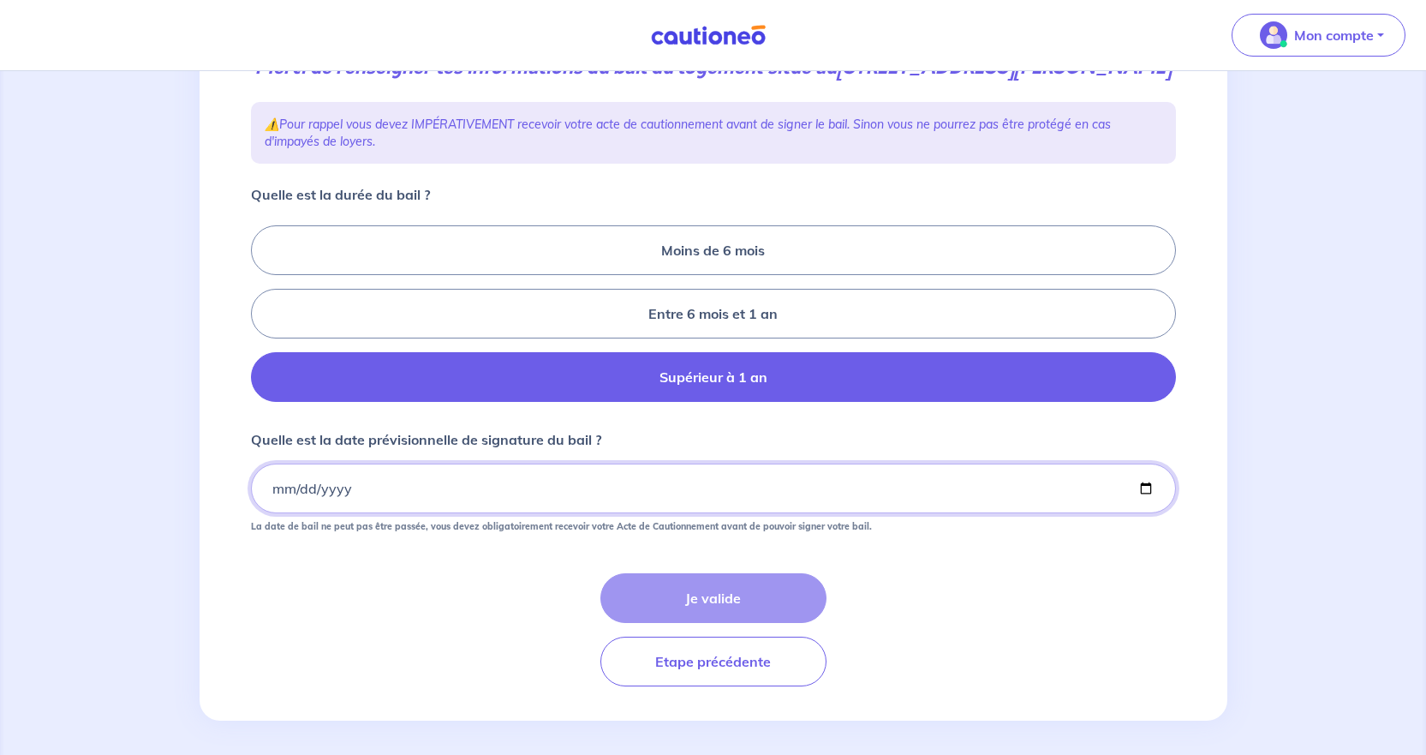
click at [1002, 513] on input "Quelle est la date prévisionnelle de signature du bail ?" at bounding box center [713, 488] width 925 height 50
click at [273, 513] on input "Quelle est la date prévisionnelle de signature du bail ?" at bounding box center [713, 488] width 925 height 50
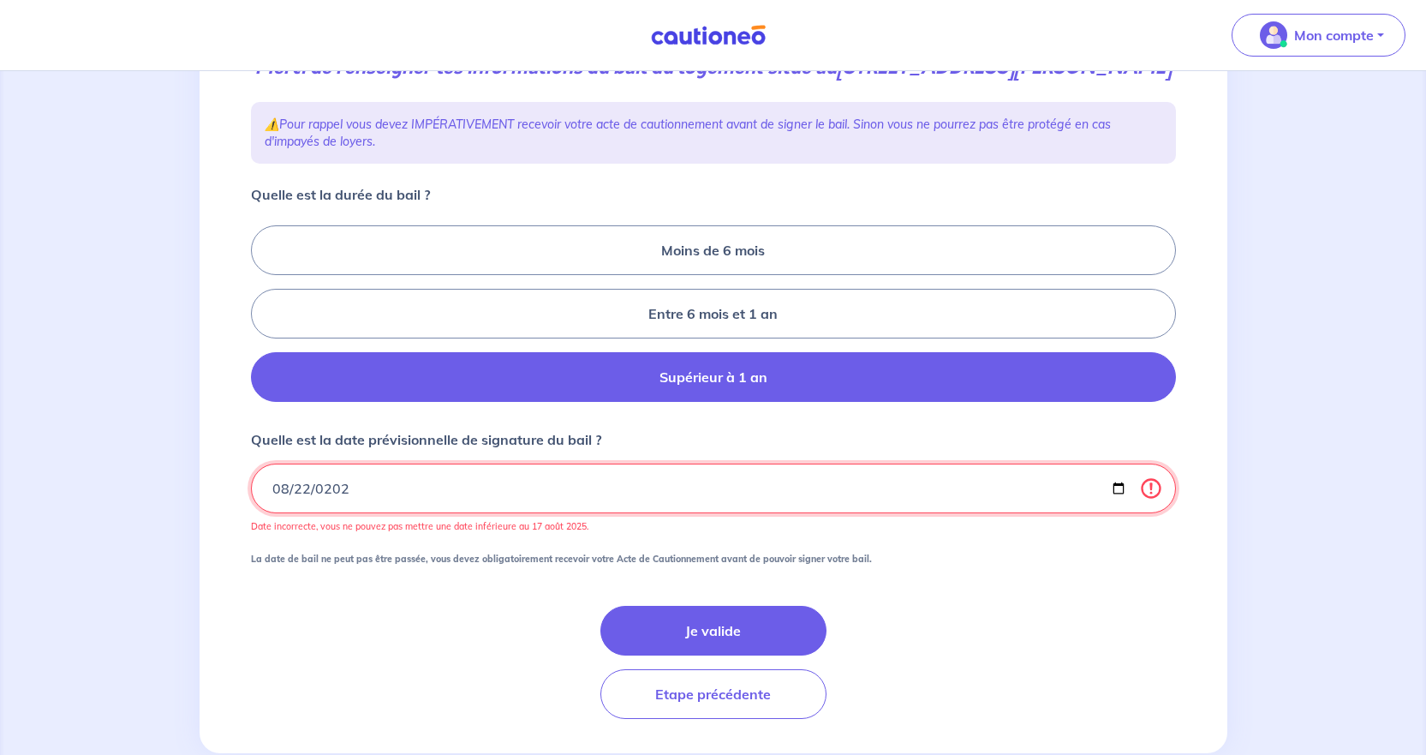
type input "2025-08-22"
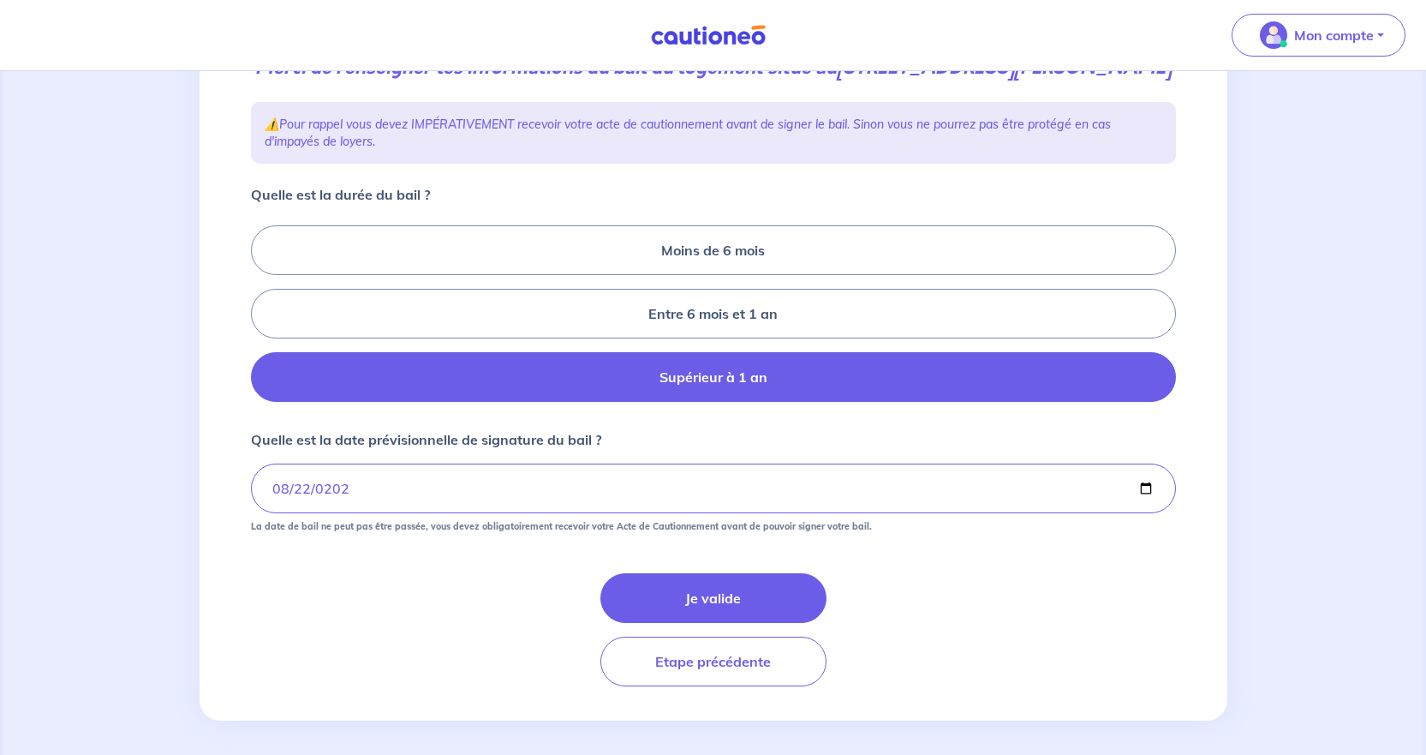
click at [774, 623] on button "Je valide" at bounding box center [713, 598] width 226 height 50
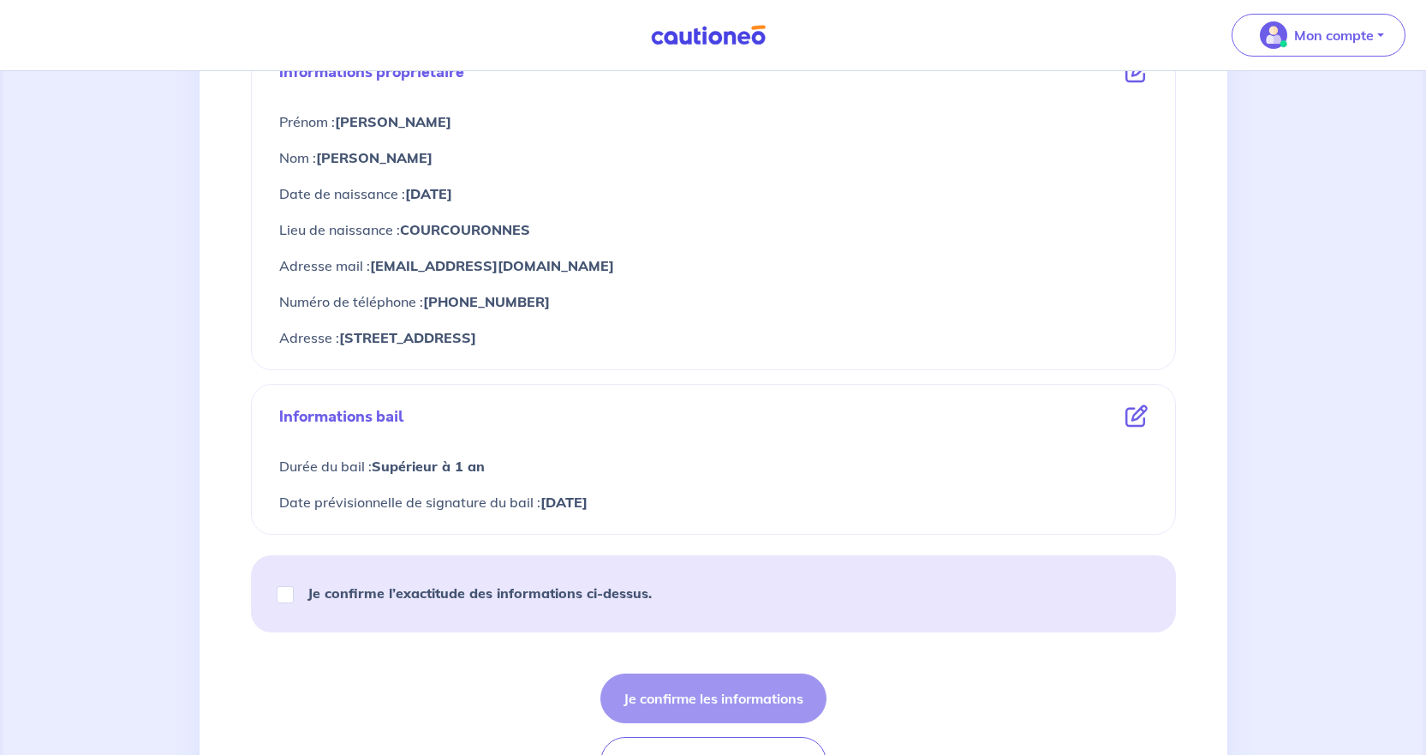
scroll to position [685, 0]
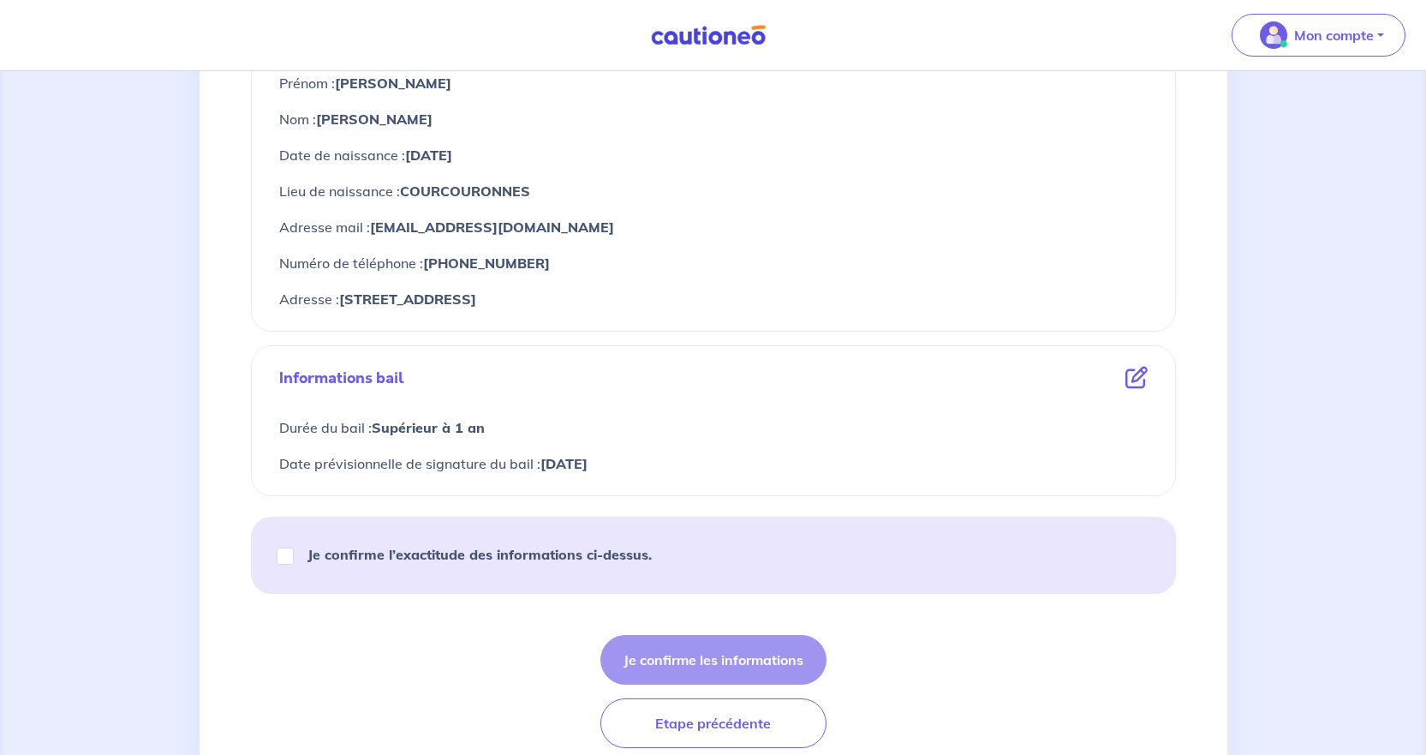
click at [550, 553] on strong "Je confirme l’exactitude des informations ci-dessus." at bounding box center [480, 554] width 344 height 17
click at [294, 553] on input "Je confirme l’exactitude des informations ci-dessus." at bounding box center [285, 555] width 17 height 17
checkbox input "true"
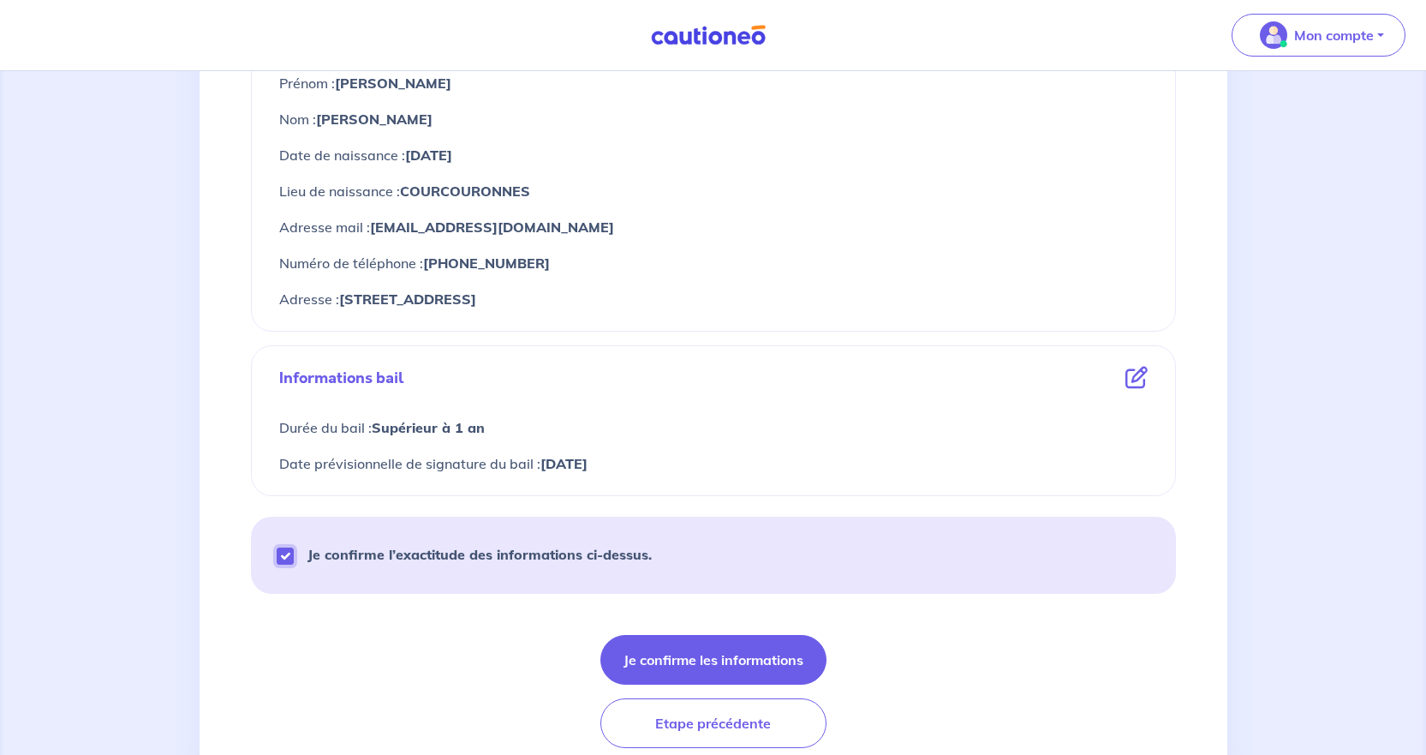
scroll to position [754, 0]
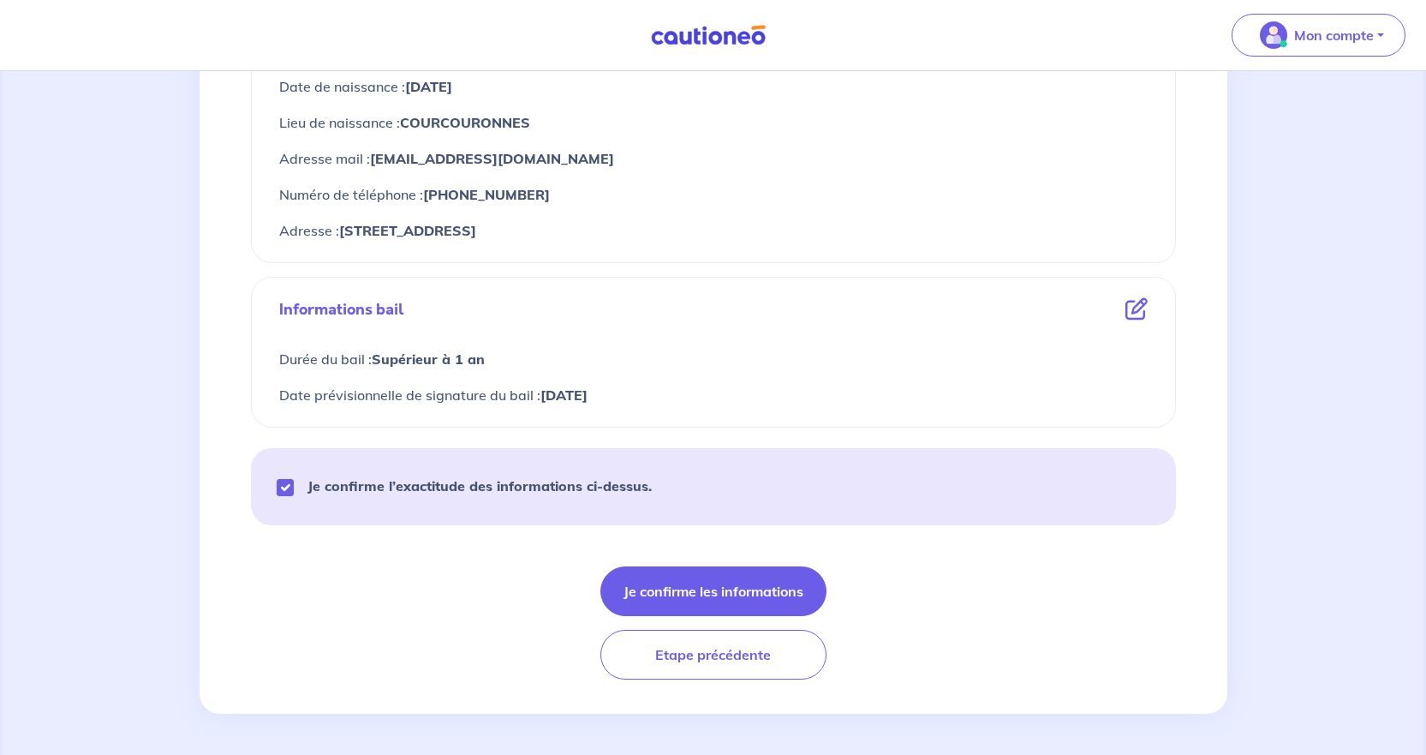
click at [724, 595] on button "Je confirme les informations" at bounding box center [713, 591] width 226 height 50
